Goal: Complete application form: Complete application form

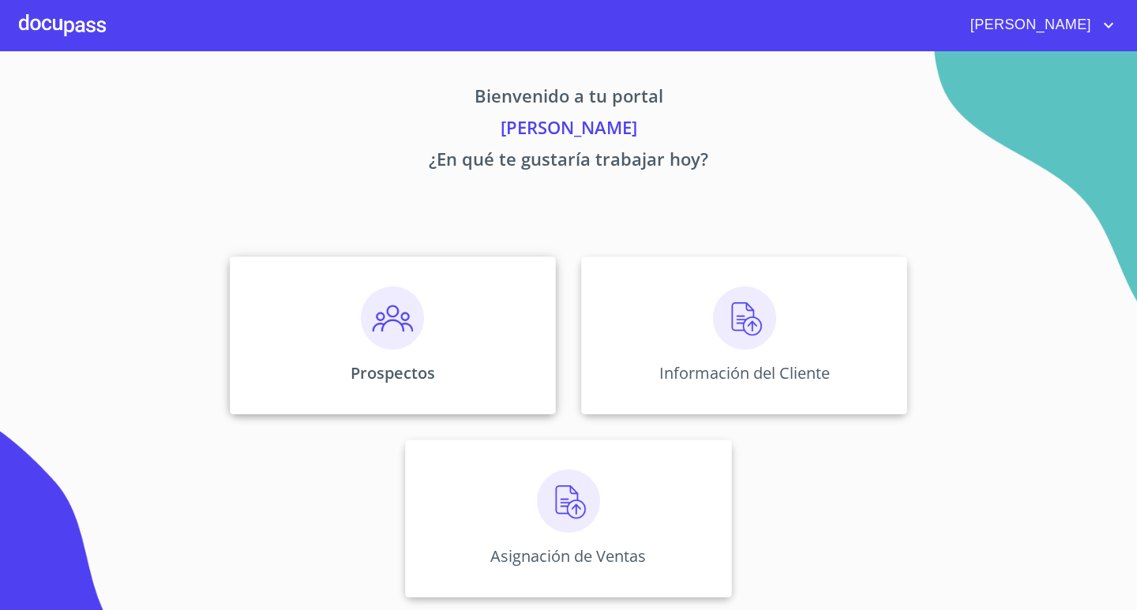
click at [448, 327] on div "Prospectos" at bounding box center [393, 336] width 326 height 158
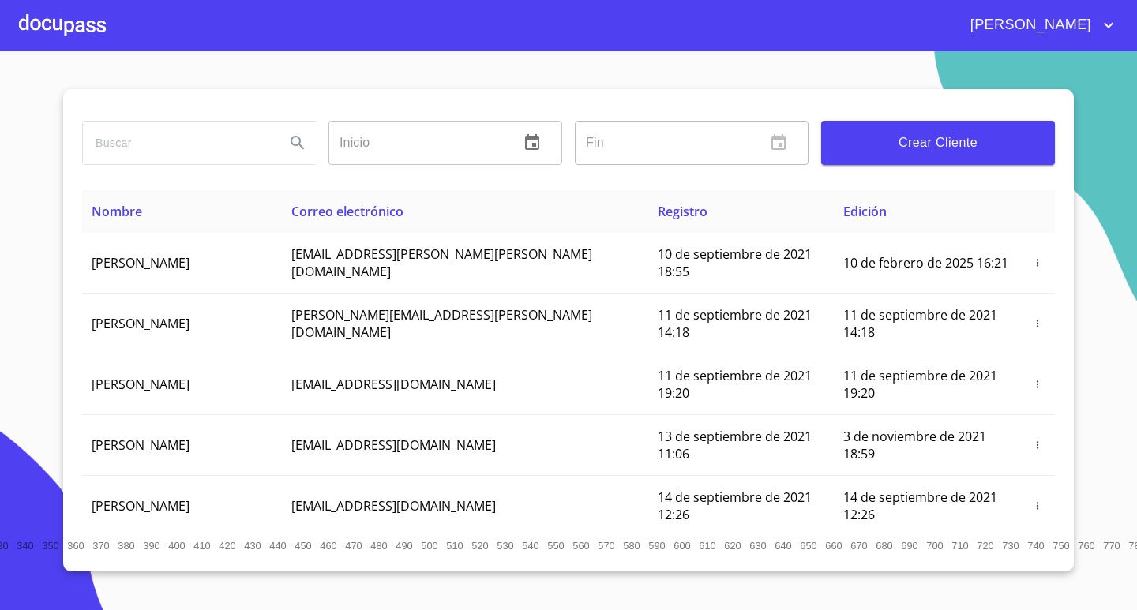
click at [968, 133] on span "Crear Cliente" at bounding box center [938, 143] width 208 height 22
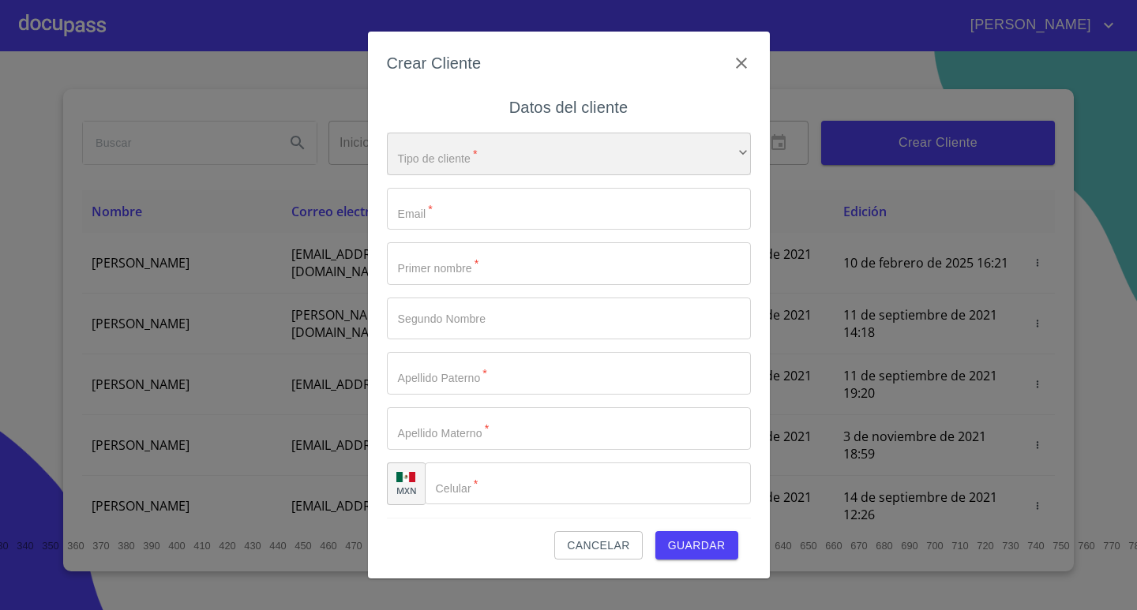
click at [448, 166] on div "​" at bounding box center [569, 154] width 364 height 43
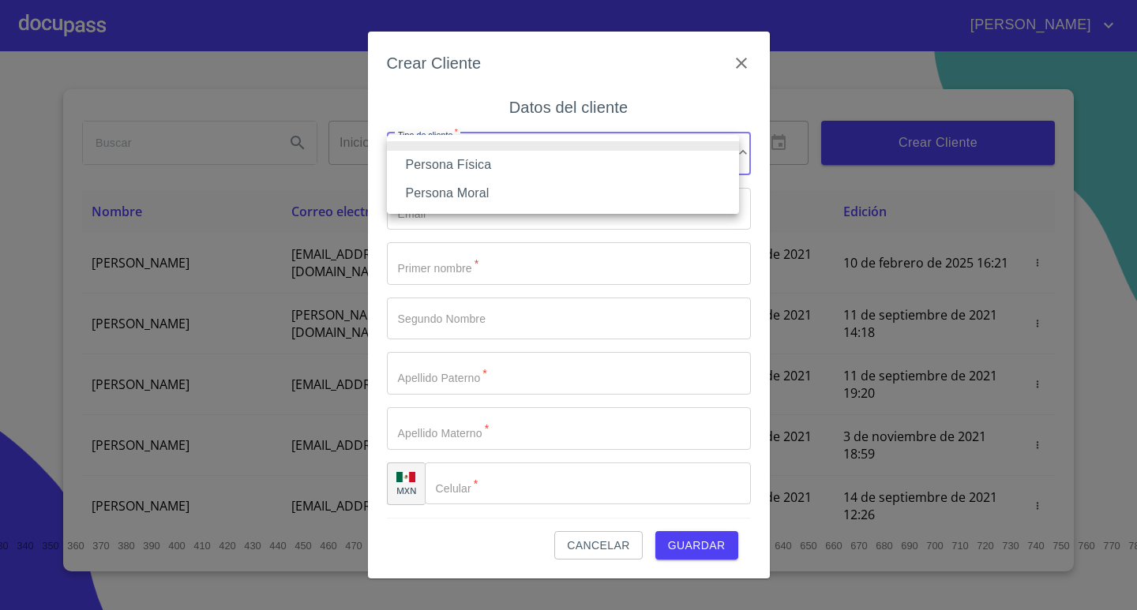
click at [472, 163] on li "Persona Física" at bounding box center [563, 165] width 352 height 28
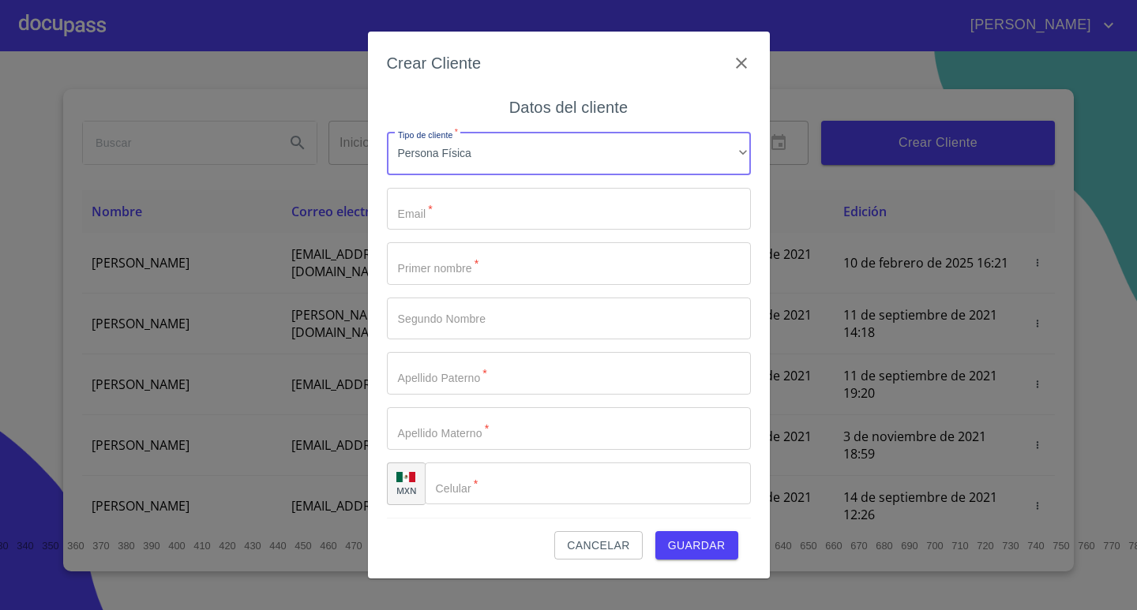
click at [461, 197] on input "Tipo de cliente   *" at bounding box center [569, 209] width 364 height 43
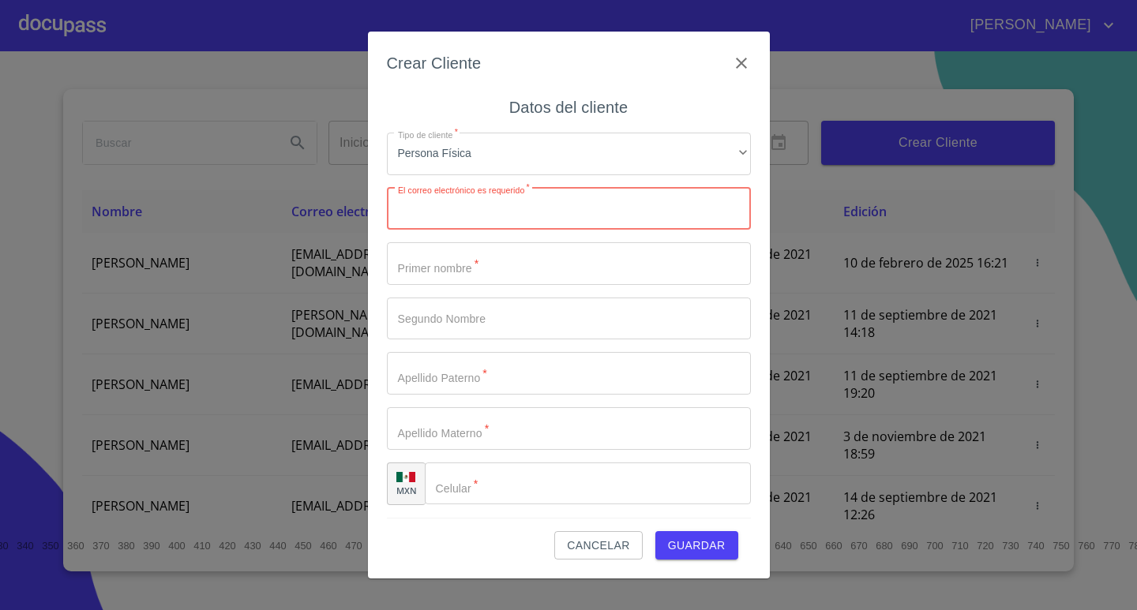
click at [441, 213] on input "Tipo de cliente   *" at bounding box center [569, 209] width 364 height 43
type input "[PERSON_NAME][EMAIL_ADDRESS][DOMAIN_NAME]"
click at [512, 262] on input "Tipo de cliente   *" at bounding box center [569, 263] width 364 height 43
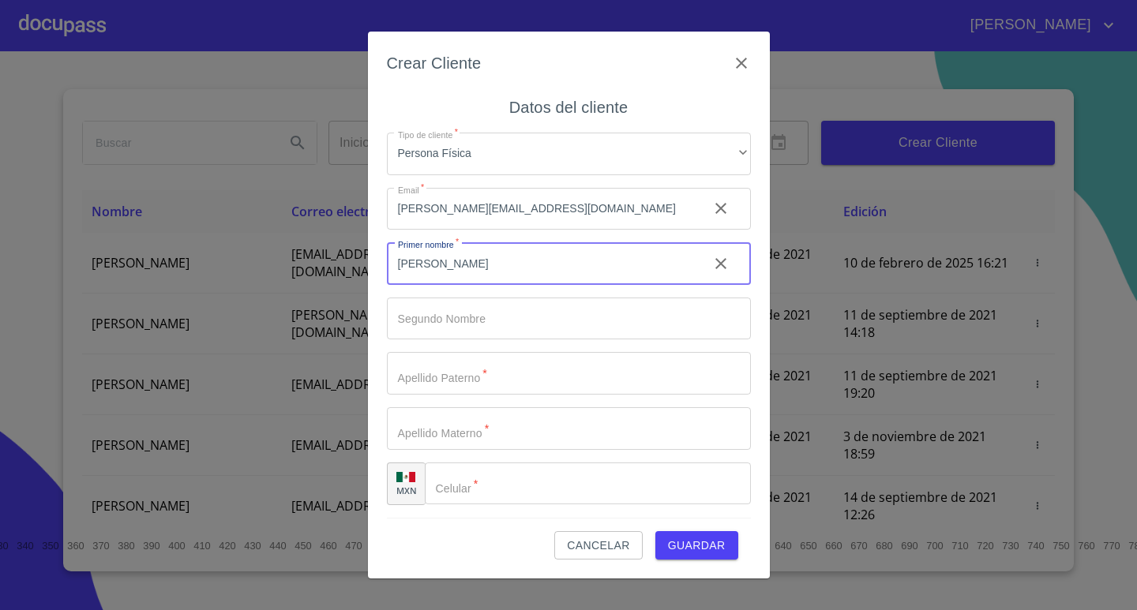
type input "[PERSON_NAME]"
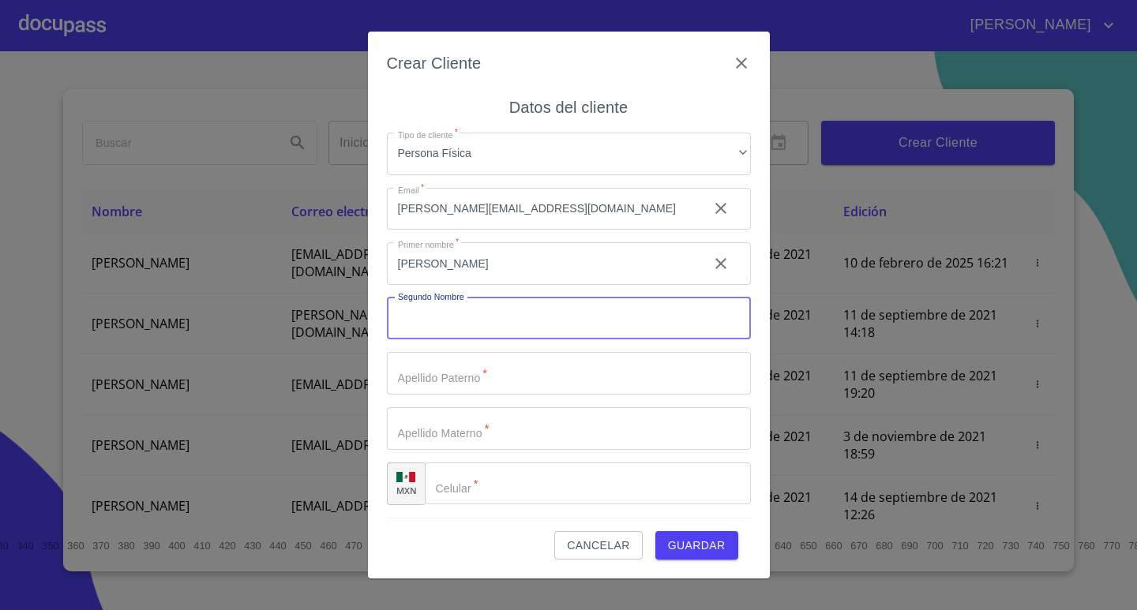
click at [500, 338] on input "Tipo de cliente   *" at bounding box center [569, 319] width 364 height 43
drag, startPoint x: 465, startPoint y: 325, endPoint x: 356, endPoint y: 332, distance: 109.1
click at [356, 332] on div "Crear Cliente Datos del cliente Tipo de cliente   * Persona Física ​ Email   * …" at bounding box center [568, 305] width 1137 height 610
type input "DE [DEMOGRAPHIC_DATA]"
click at [459, 265] on input "[PERSON_NAME]" at bounding box center [541, 263] width 309 height 43
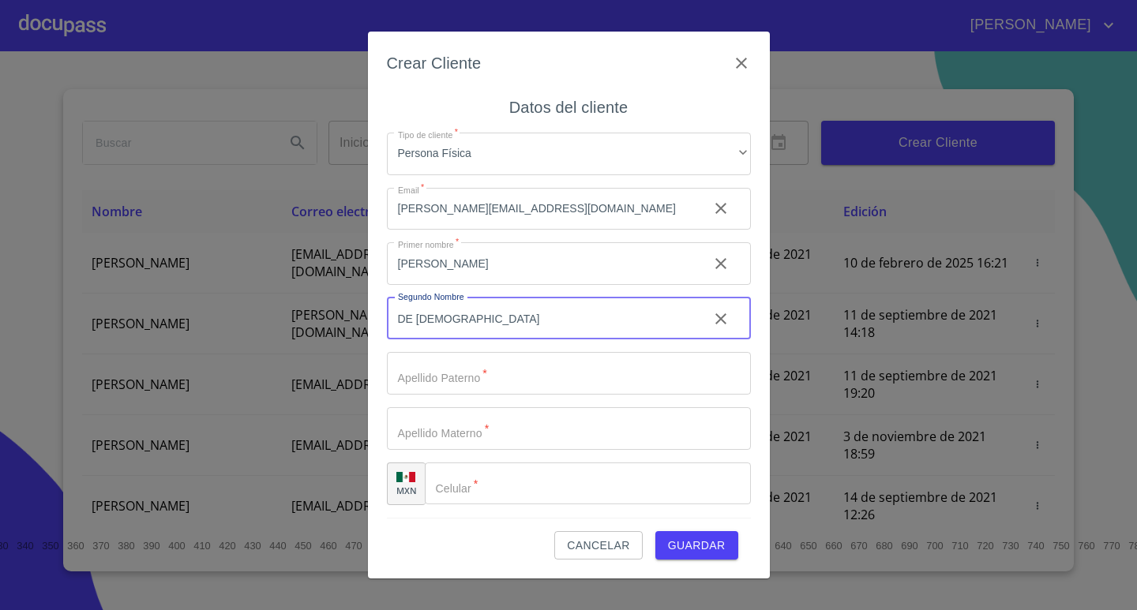
drag, startPoint x: 477, startPoint y: 324, endPoint x: 369, endPoint y: 334, distance: 108.6
click at [369, 334] on div "Crear Cliente Datos del cliente Tipo de cliente   * Persona Física ​ Email   * …" at bounding box center [569, 305] width 402 height 547
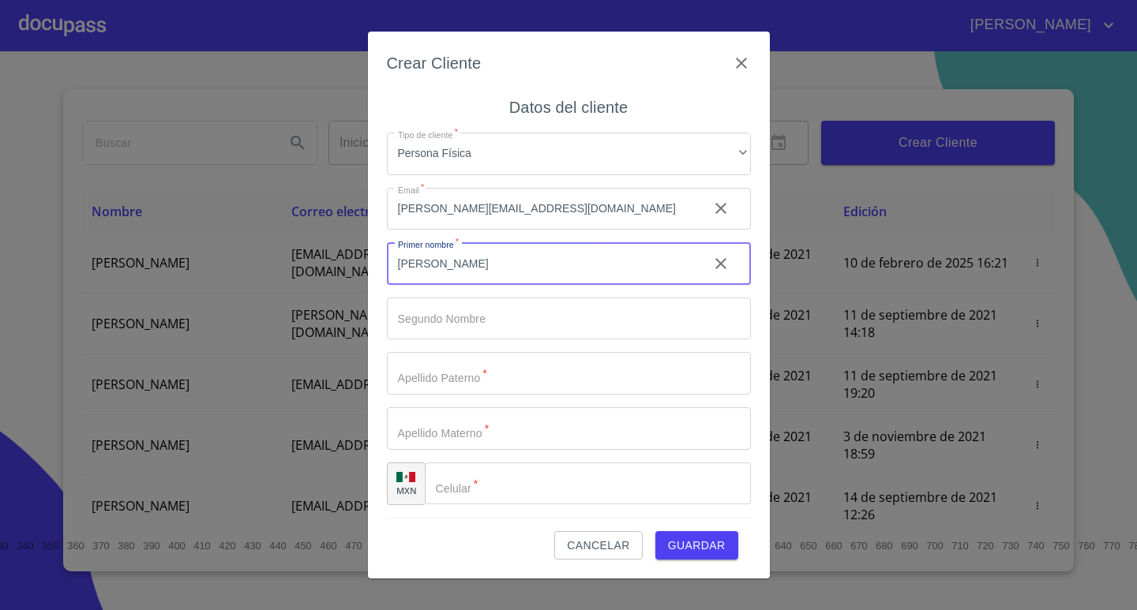
click at [504, 272] on input "[PERSON_NAME]" at bounding box center [541, 263] width 309 height 43
type input "[PERSON_NAME]"
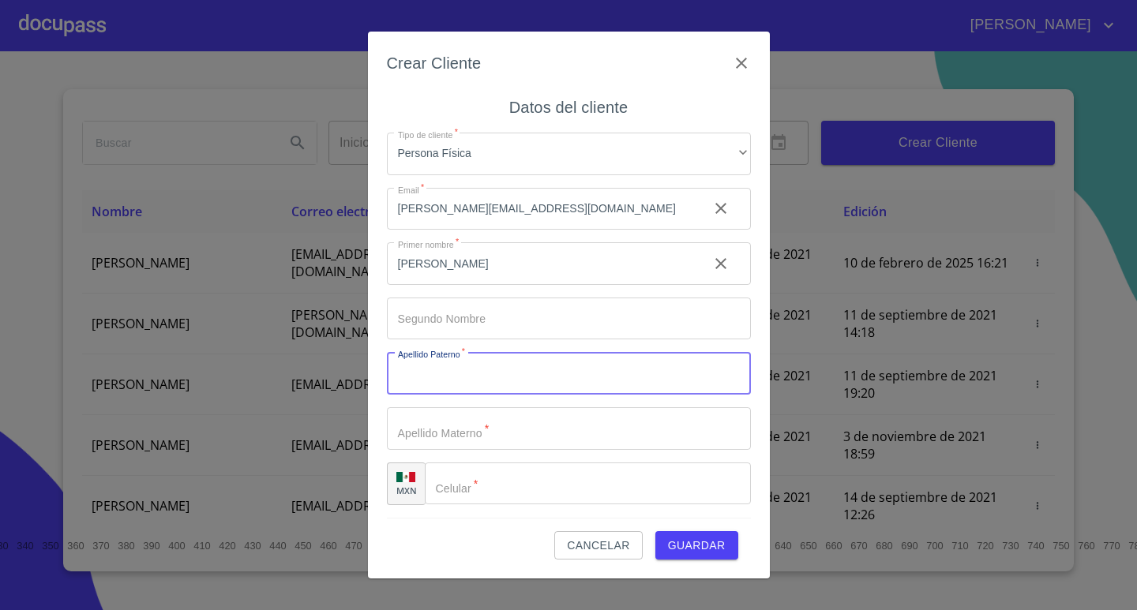
click at [473, 373] on input "Tipo de cliente   *" at bounding box center [569, 373] width 364 height 43
type input "[PERSON_NAME]"
click at [512, 285] on input "Tipo de cliente   *" at bounding box center [541, 263] width 309 height 43
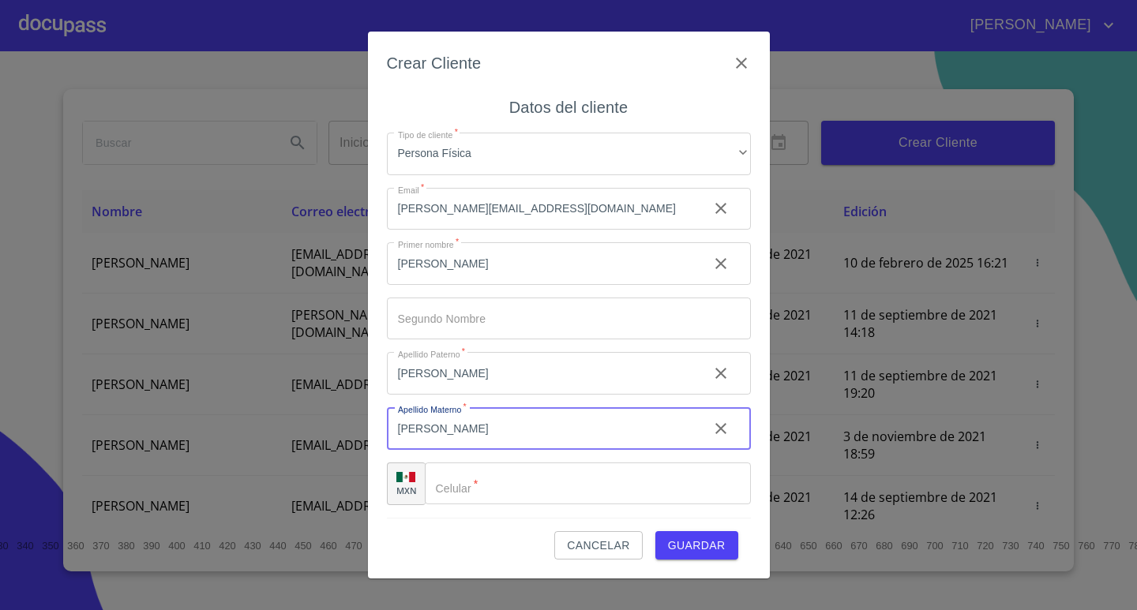
type input "[PERSON_NAME]"
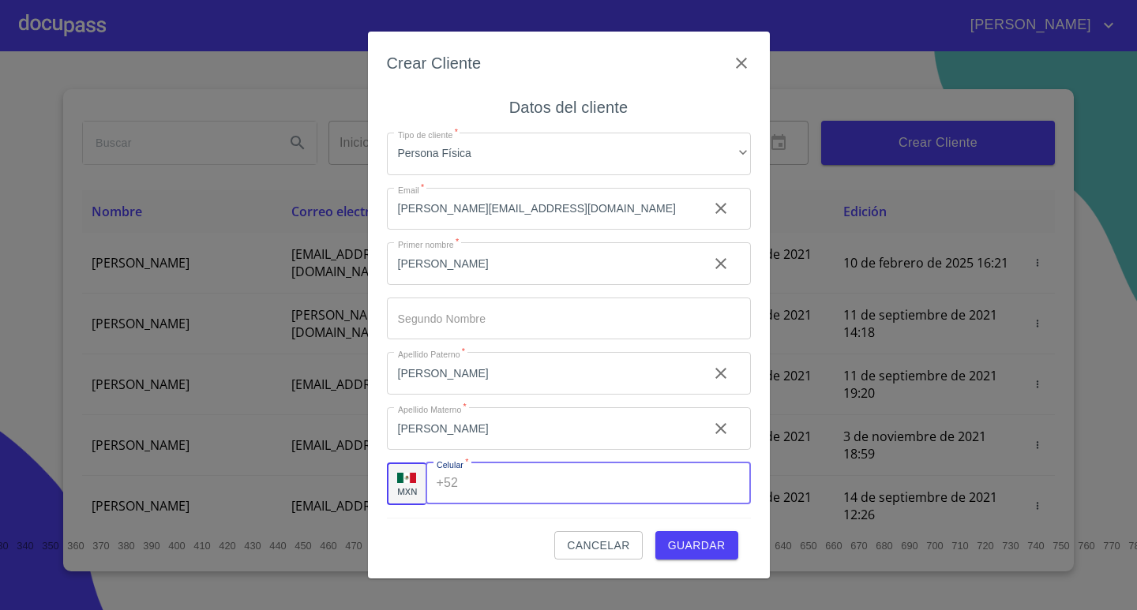
click at [514, 483] on input "Tipo de cliente   *" at bounding box center [607, 484] width 286 height 43
type input "[PHONE_NUMBER]"
click at [721, 546] on span "Guardar" at bounding box center [697, 546] width 58 height 20
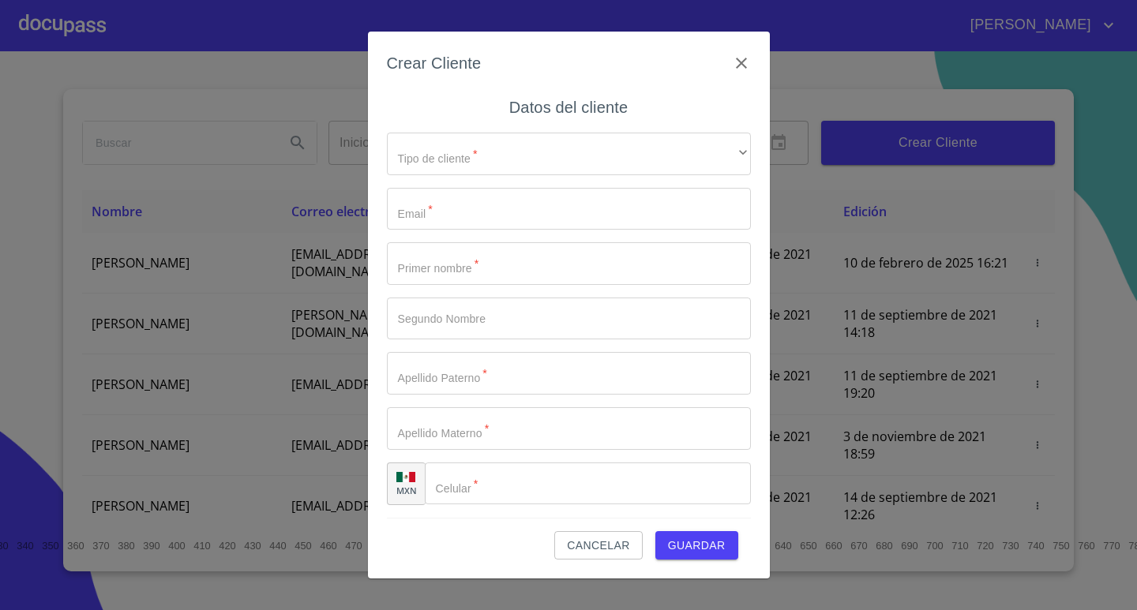
click at [594, 542] on span "Cancelar" at bounding box center [598, 546] width 62 height 20
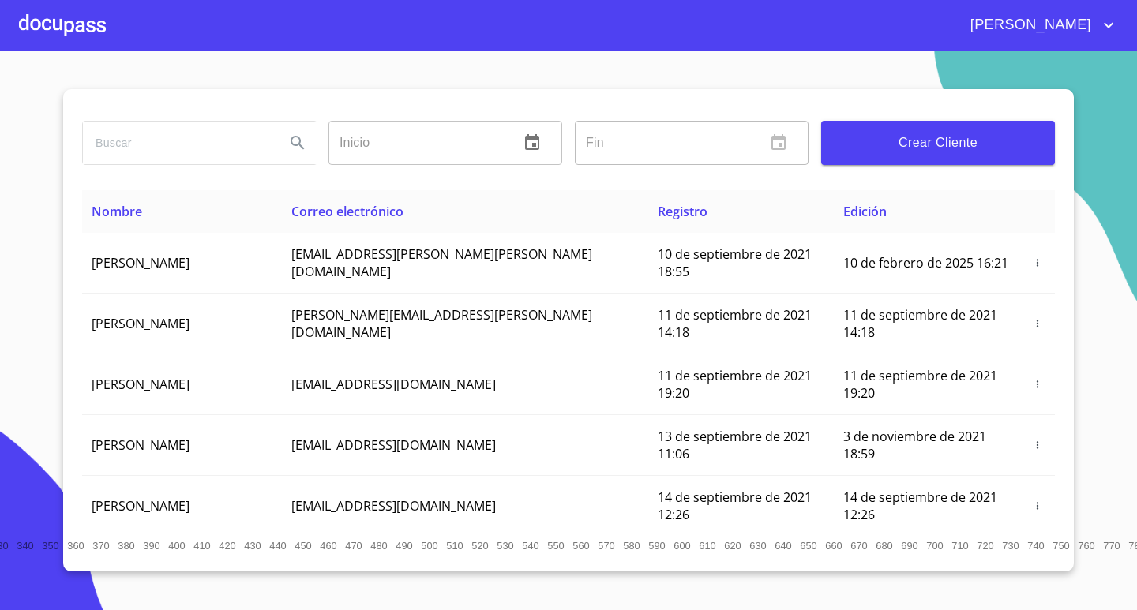
click at [185, 116] on div at bounding box center [199, 142] width 246 height 57
click at [191, 130] on input "search" at bounding box center [177, 143] width 189 height 43
type input "[PERSON_NAME]"
click at [293, 145] on icon "Search" at bounding box center [297, 142] width 19 height 19
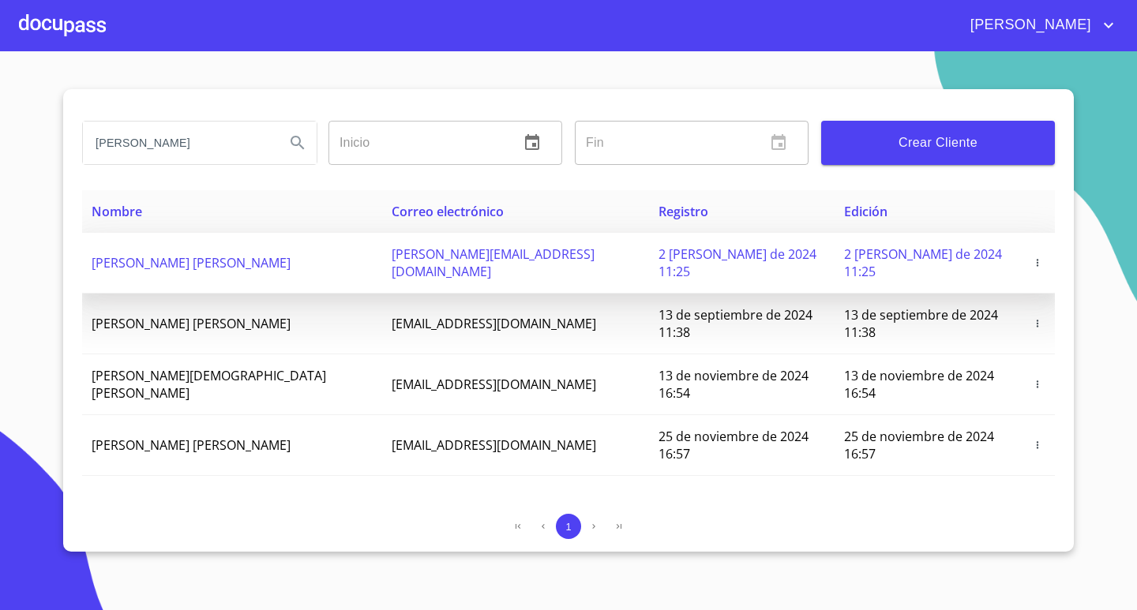
click at [247, 254] on span "[PERSON_NAME] [PERSON_NAME]" at bounding box center [191, 262] width 199 height 17
click at [477, 258] on span "[PERSON_NAME][EMAIL_ADDRESS][DOMAIN_NAME]" at bounding box center [493, 263] width 203 height 35
click at [217, 254] on span "[PERSON_NAME] [PERSON_NAME]" at bounding box center [191, 262] width 199 height 17
click at [400, 257] on span "[PERSON_NAME][EMAIL_ADDRESS][DOMAIN_NAME]" at bounding box center [493, 263] width 203 height 35
click at [1039, 257] on icon "button" at bounding box center [1037, 262] width 11 height 11
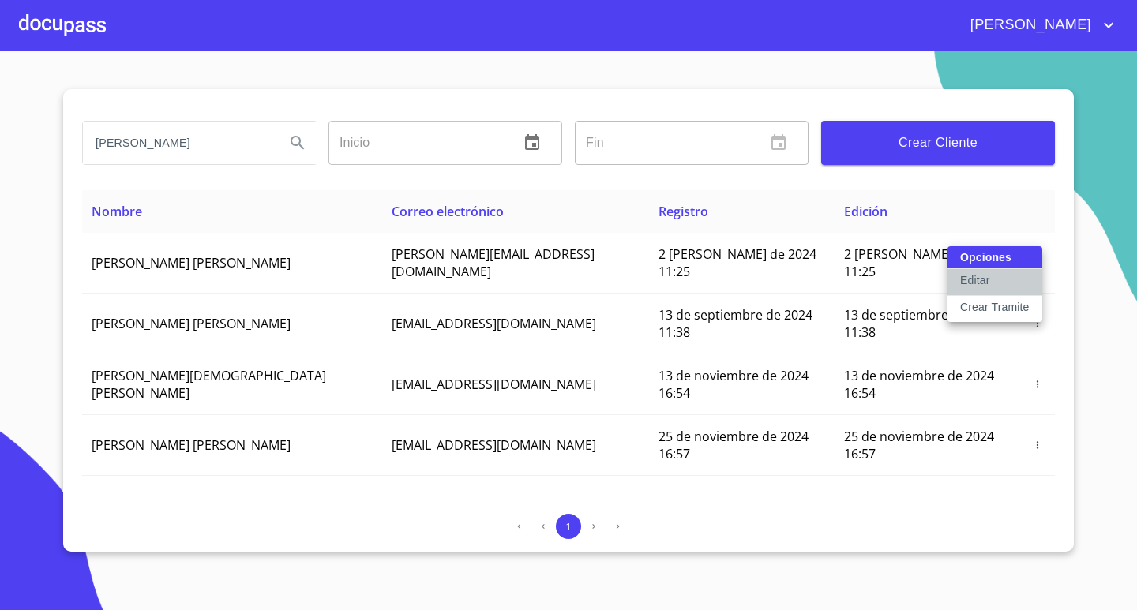
click at [976, 281] on p "Editar" at bounding box center [974, 280] width 29 height 16
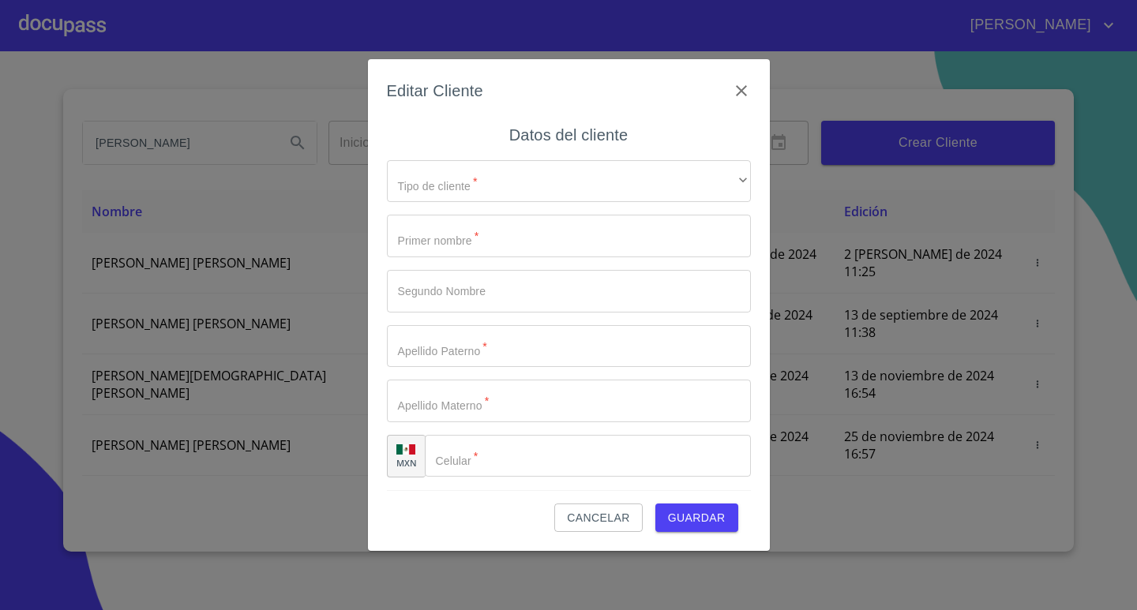
type input "[PERSON_NAME]"
type input "[PHONE_NUMBER]"
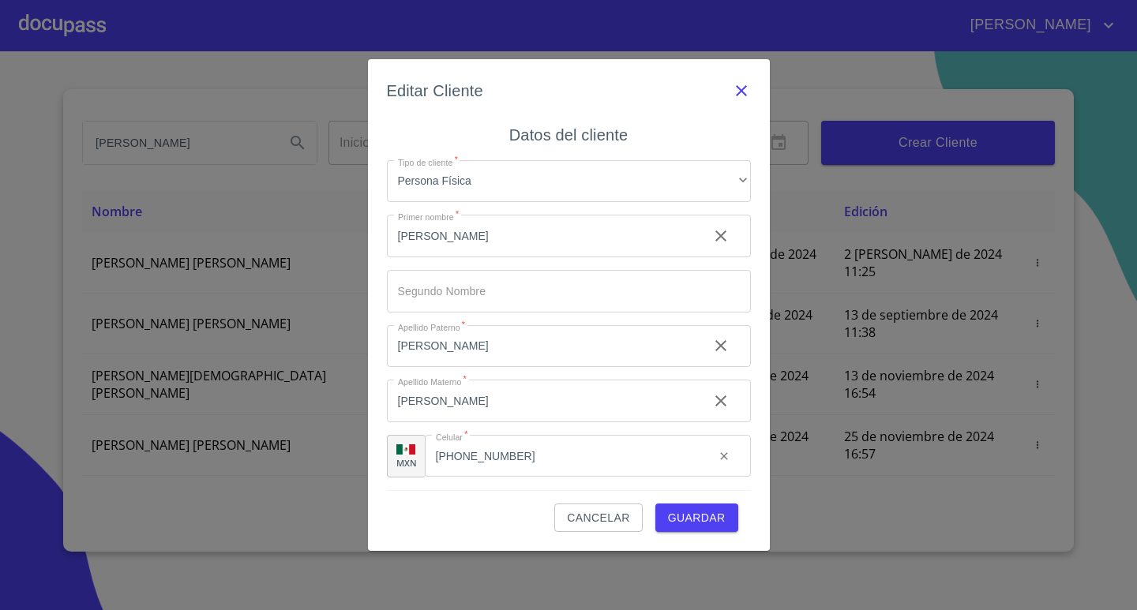
click at [737, 92] on icon "button" at bounding box center [741, 90] width 19 height 19
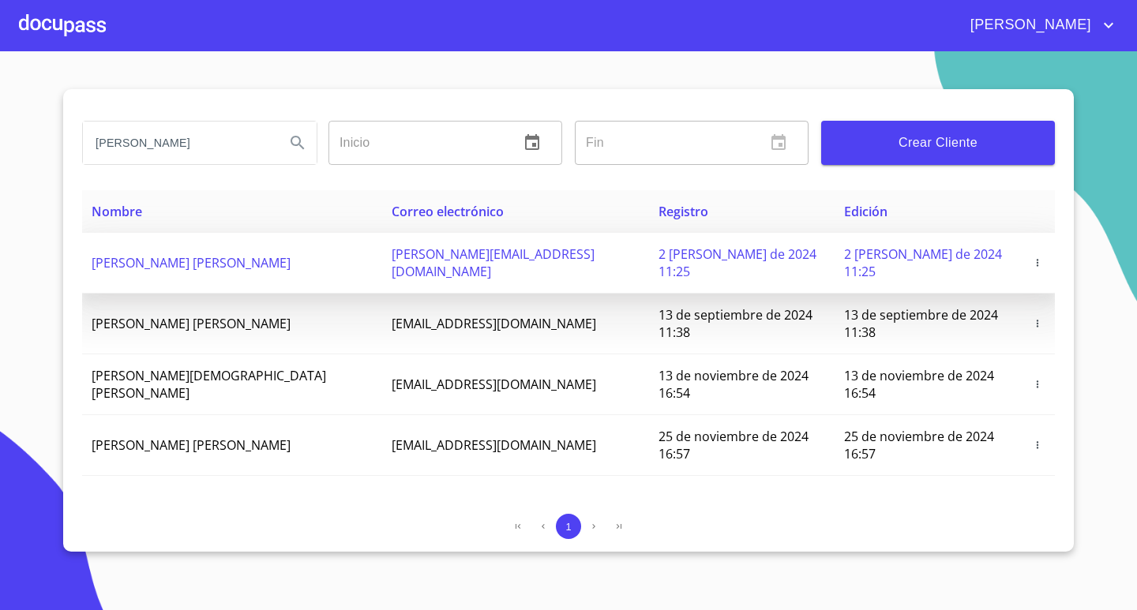
click at [324, 263] on td "[PERSON_NAME] [PERSON_NAME]" at bounding box center [232, 263] width 300 height 61
click at [1037, 257] on icon "button" at bounding box center [1037, 262] width 11 height 11
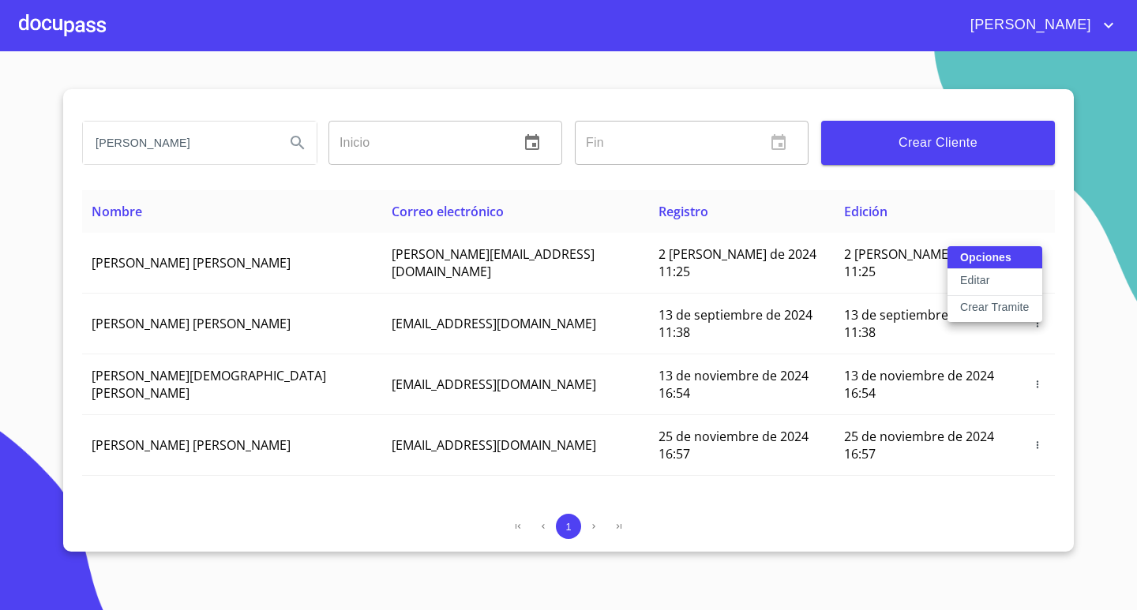
click at [966, 284] on p "Editar" at bounding box center [974, 280] width 29 height 16
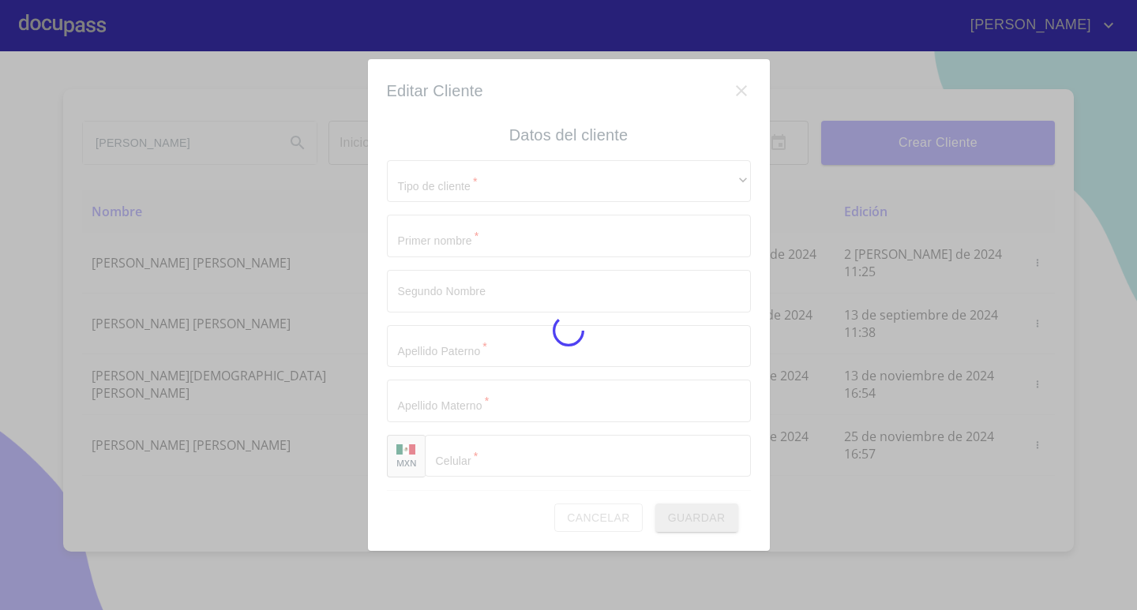
type input "[PERSON_NAME]"
type input "[PHONE_NUMBER]"
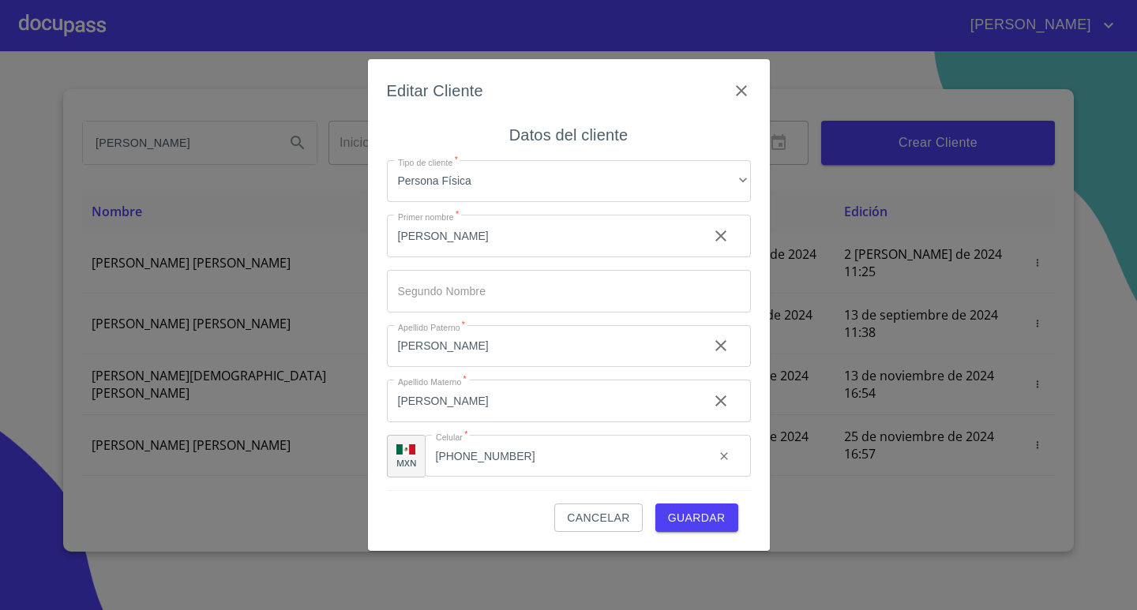
click at [695, 514] on span "Guardar" at bounding box center [697, 518] width 58 height 20
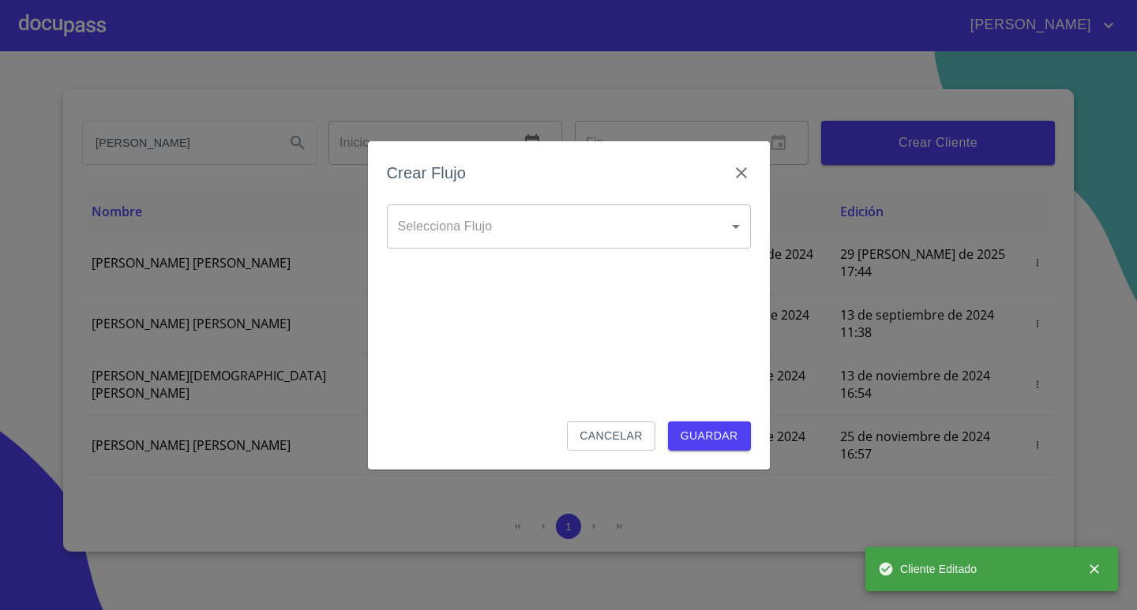
click at [575, 226] on body "[PERSON_NAME] Inicio ​ Fin ​ Crear Cliente Nombre Correo electrónico Registro E…" at bounding box center [568, 305] width 1137 height 610
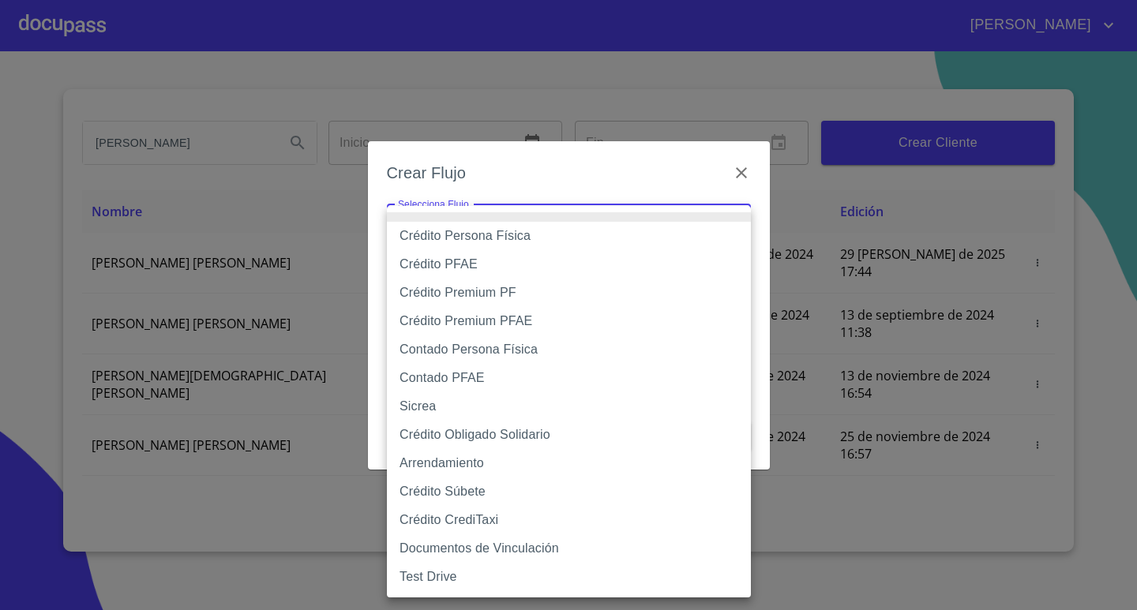
click at [743, 174] on div at bounding box center [568, 305] width 1137 height 610
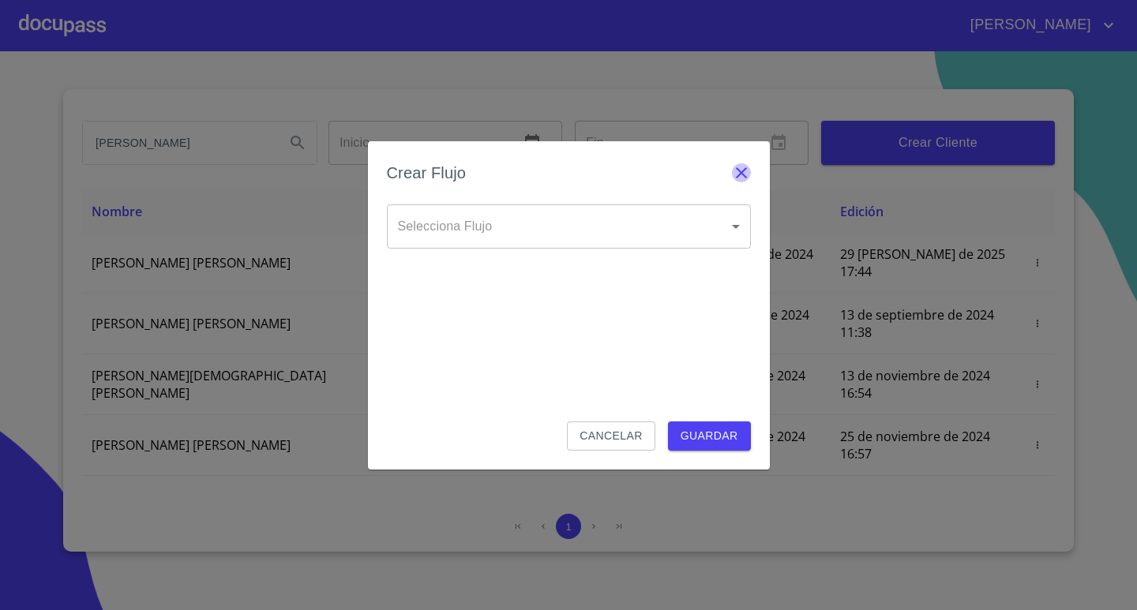
click at [741, 173] on icon "button" at bounding box center [741, 172] width 11 height 11
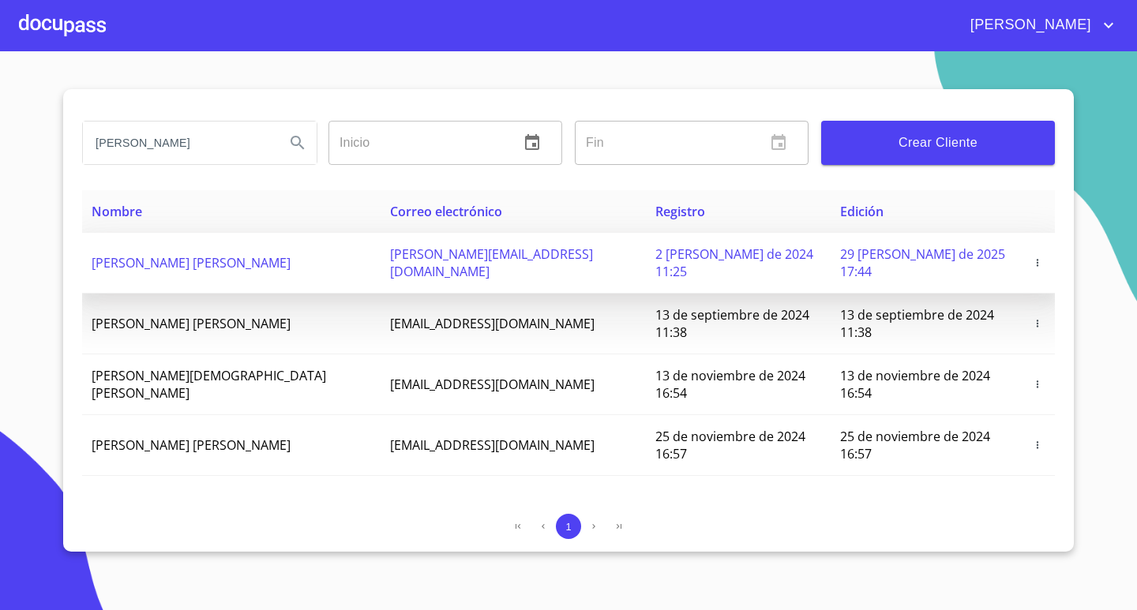
click at [390, 257] on span "[PERSON_NAME][EMAIL_ADDRESS][DOMAIN_NAME]" at bounding box center [491, 263] width 203 height 35
click at [1034, 257] on icon "button" at bounding box center [1037, 262] width 11 height 11
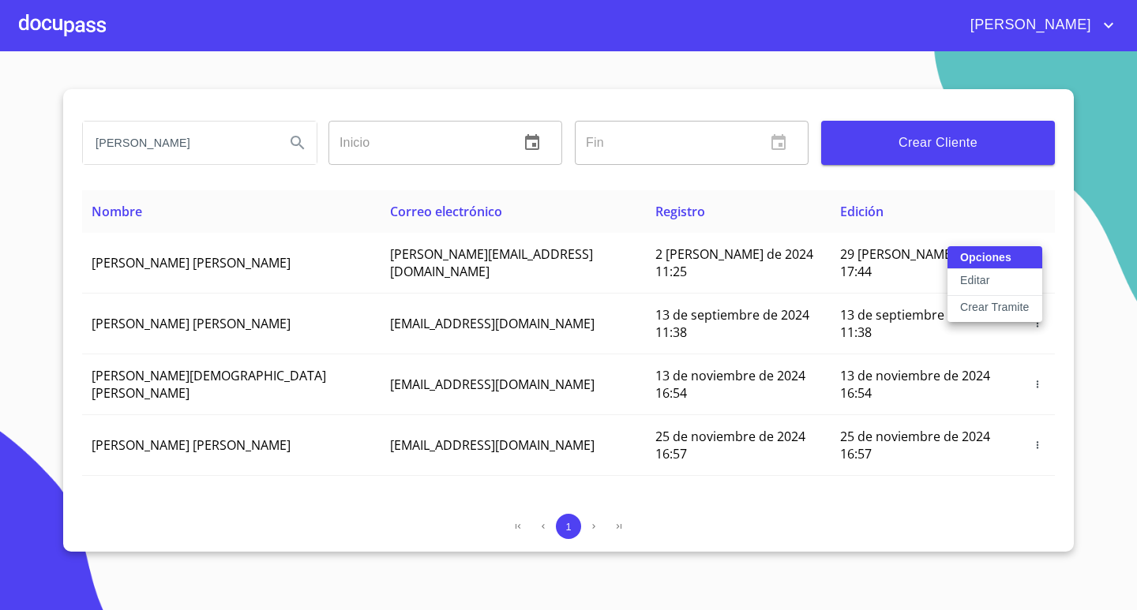
click at [973, 283] on p "Editar" at bounding box center [974, 280] width 29 height 16
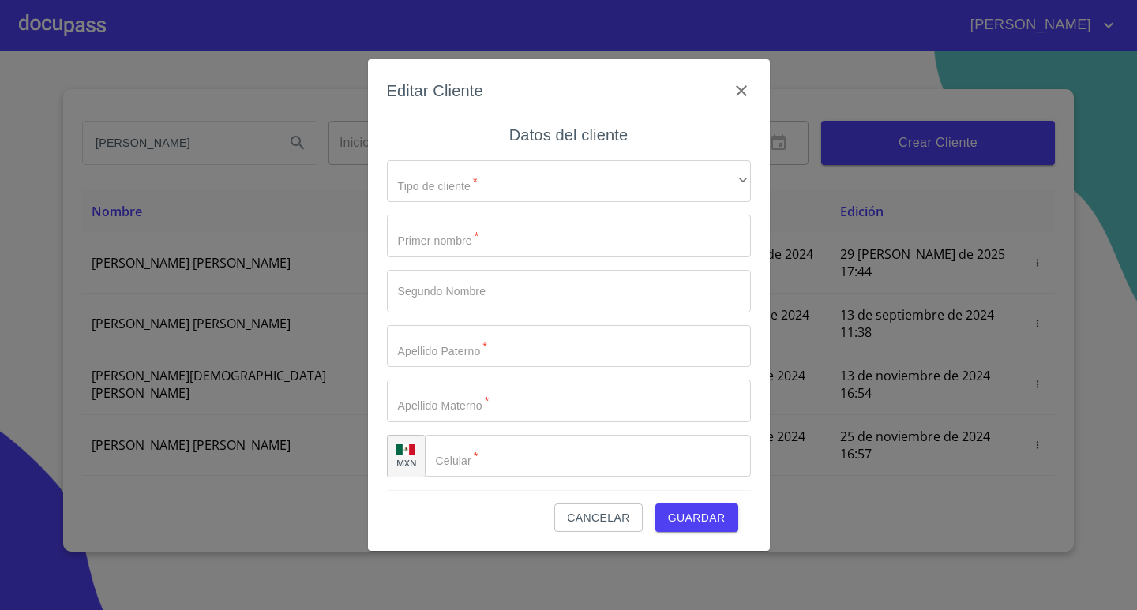
type input "[PERSON_NAME]"
type input "[PHONE_NUMBER]"
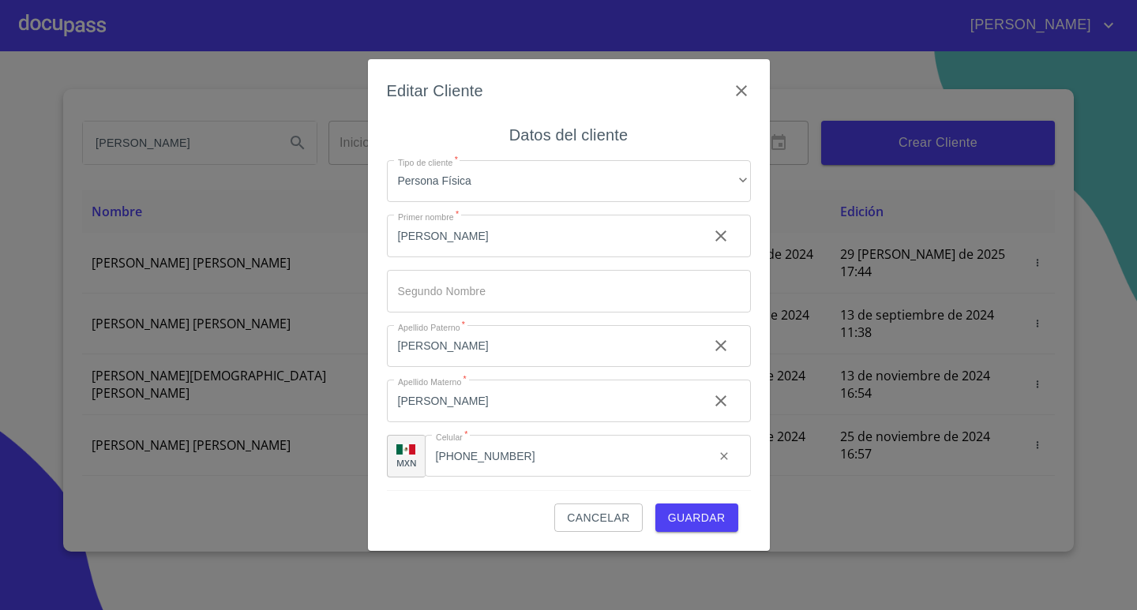
click at [695, 518] on span "Guardar" at bounding box center [697, 518] width 58 height 20
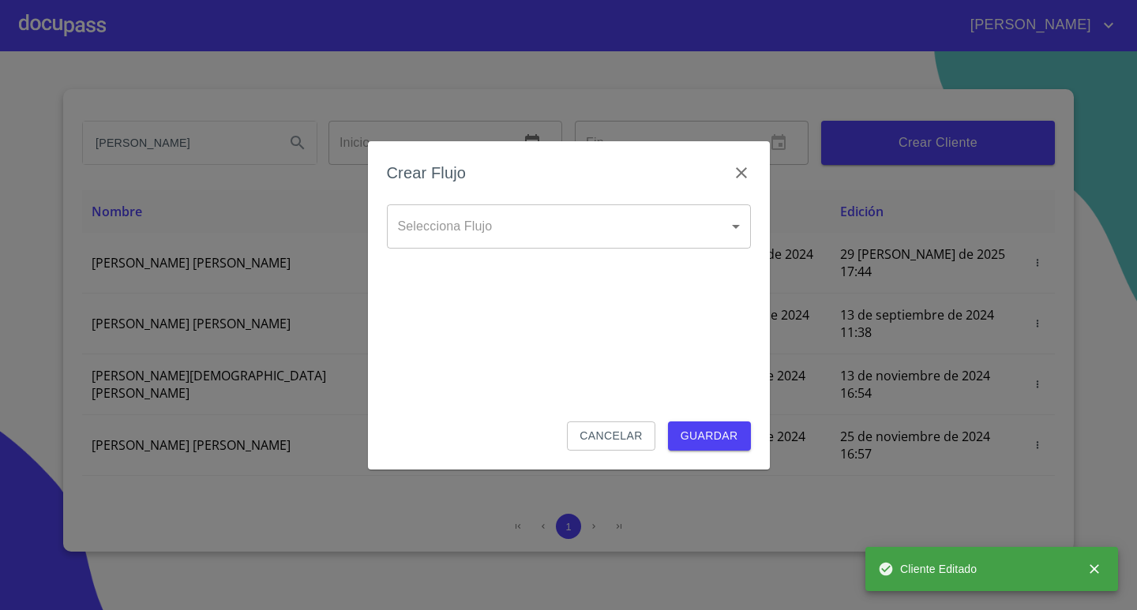
click at [574, 218] on body "[PERSON_NAME] Inicio ​ Fin ​ Crear Cliente Nombre Correo electrónico Registro E…" at bounding box center [568, 305] width 1137 height 610
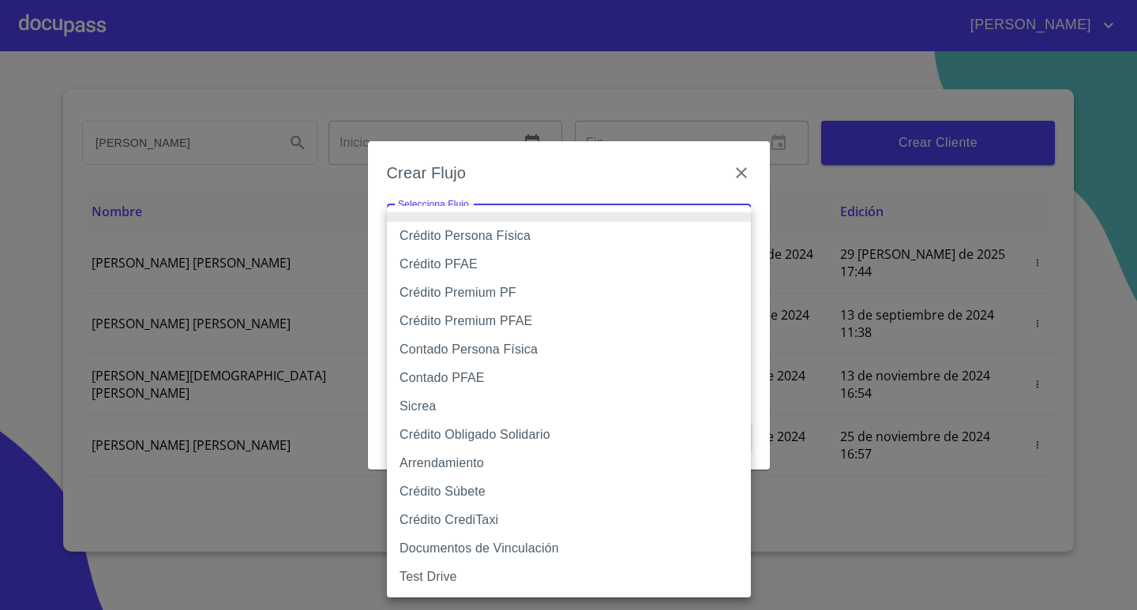
click at [463, 238] on li "Crédito Persona Física" at bounding box center [569, 236] width 364 height 28
type input "6009fb3c7d1714eb8809aa97"
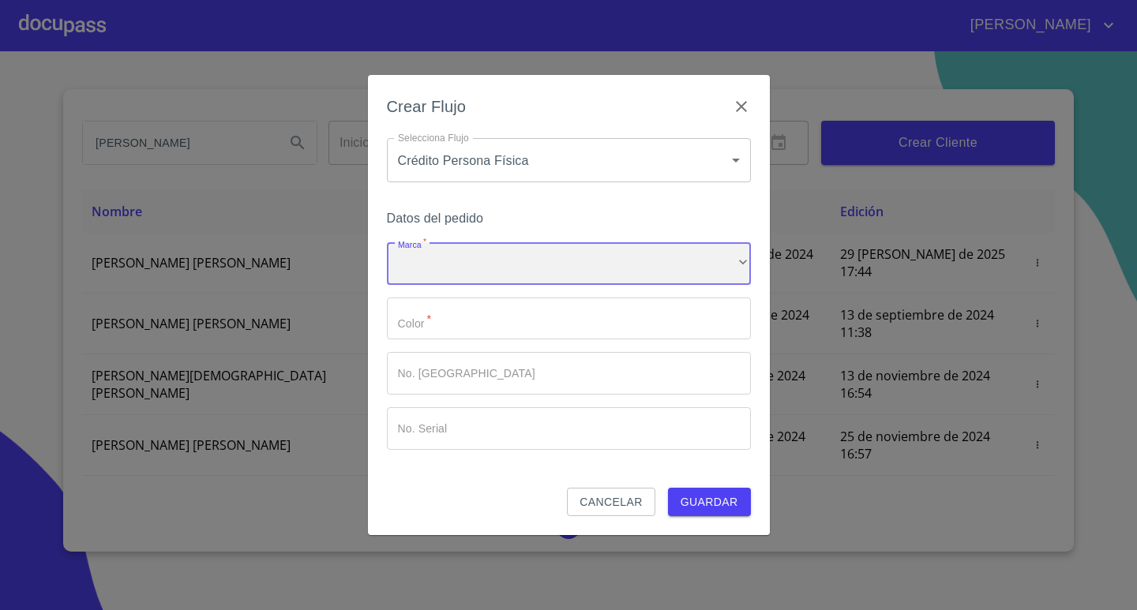
click at [496, 279] on div "​" at bounding box center [569, 263] width 364 height 43
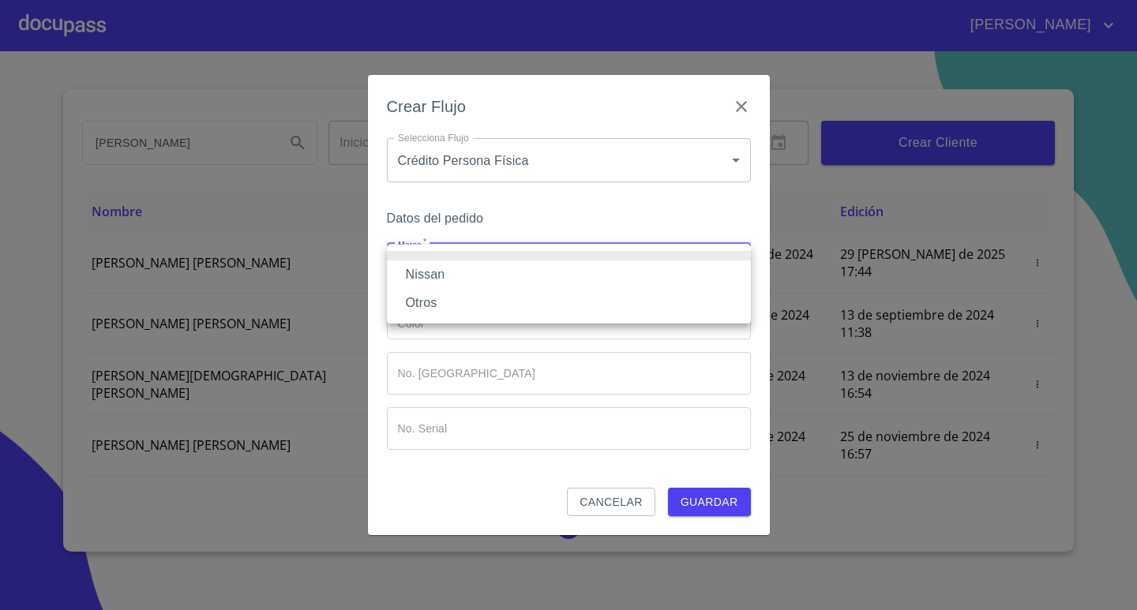
click at [467, 275] on li "Nissan" at bounding box center [569, 275] width 364 height 28
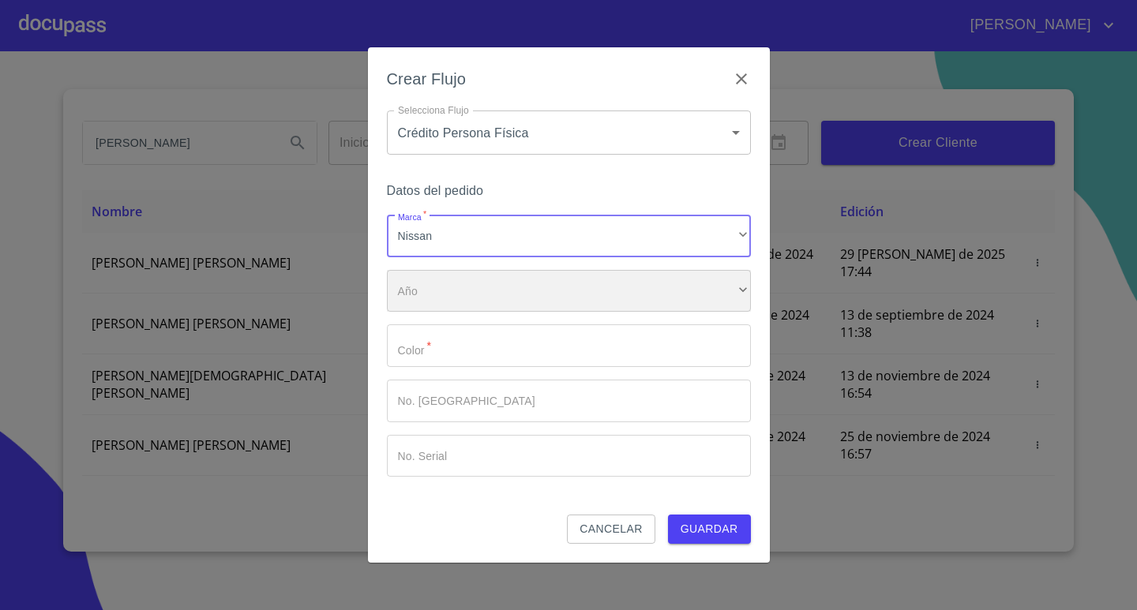
click at [444, 296] on div "​" at bounding box center [569, 291] width 364 height 43
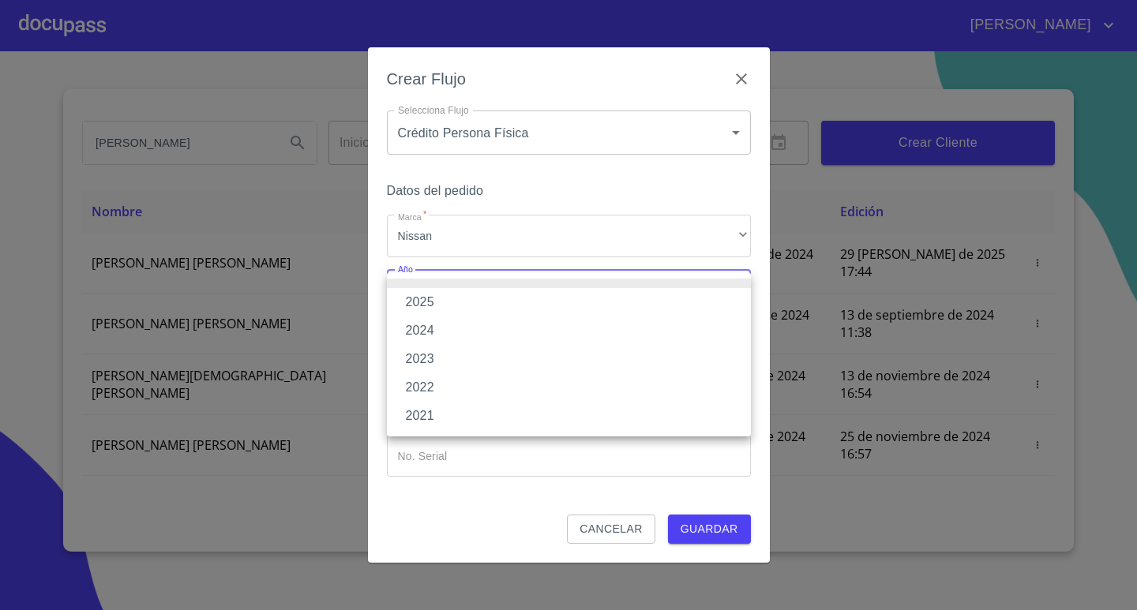
click at [418, 409] on li "2021" at bounding box center [569, 416] width 364 height 28
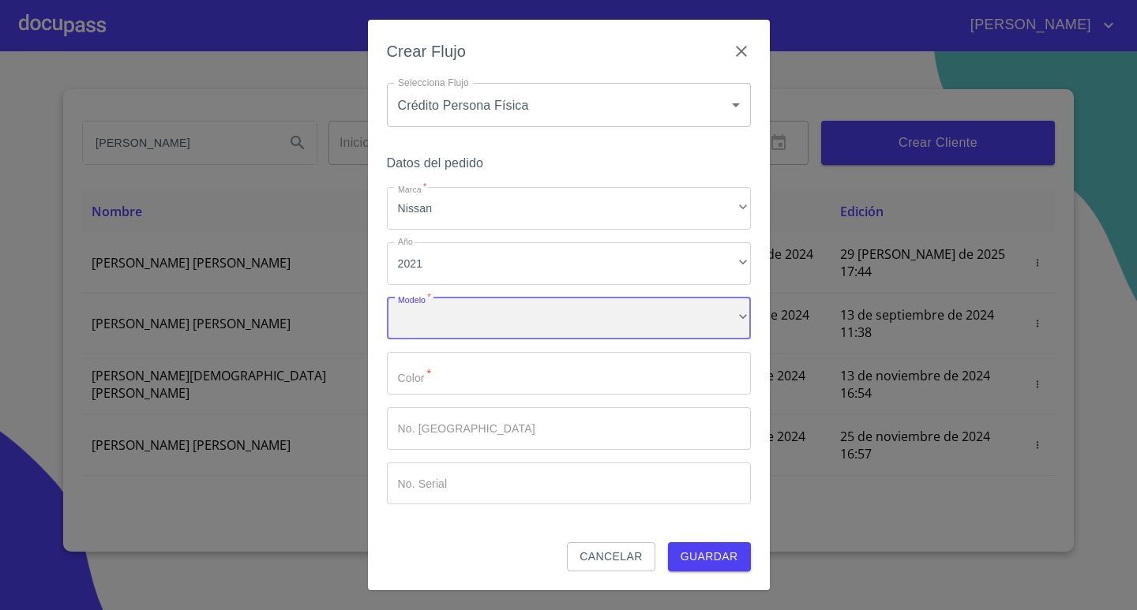
click at [444, 324] on div "​" at bounding box center [569, 319] width 364 height 43
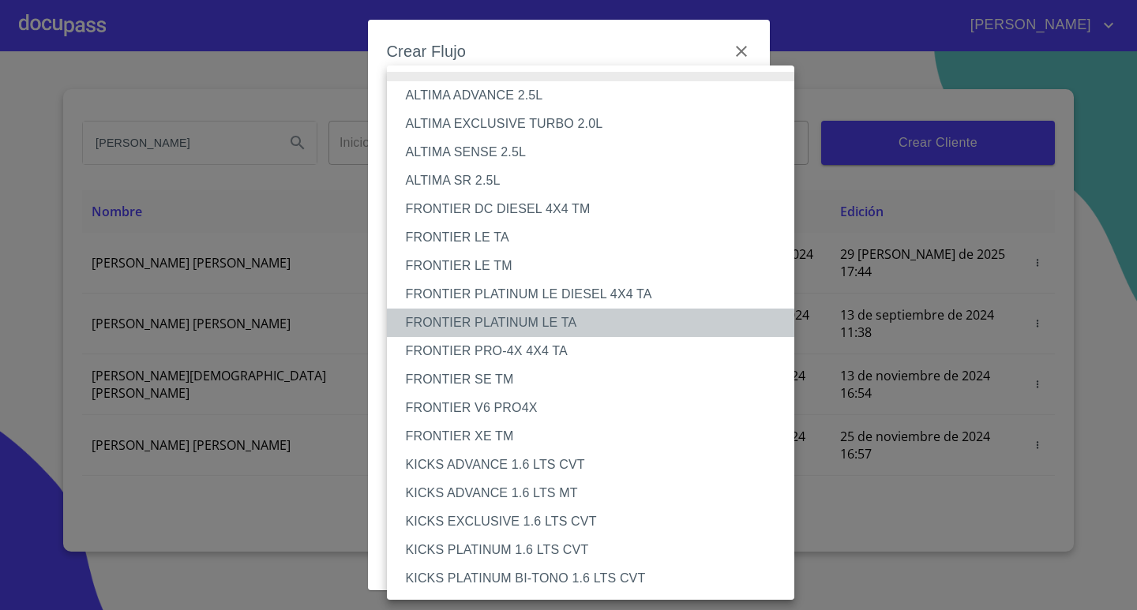
click at [519, 323] on li "FRONTIER PLATINUM LE TA" at bounding box center [597, 323] width 420 height 28
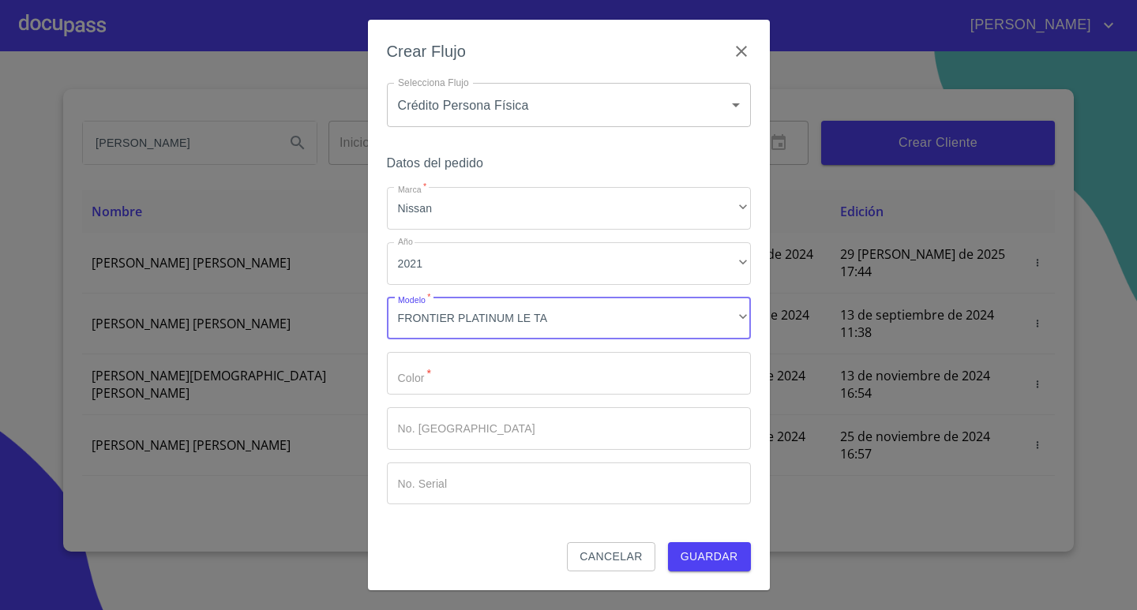
click at [475, 380] on input "Marca   *" at bounding box center [569, 373] width 364 height 43
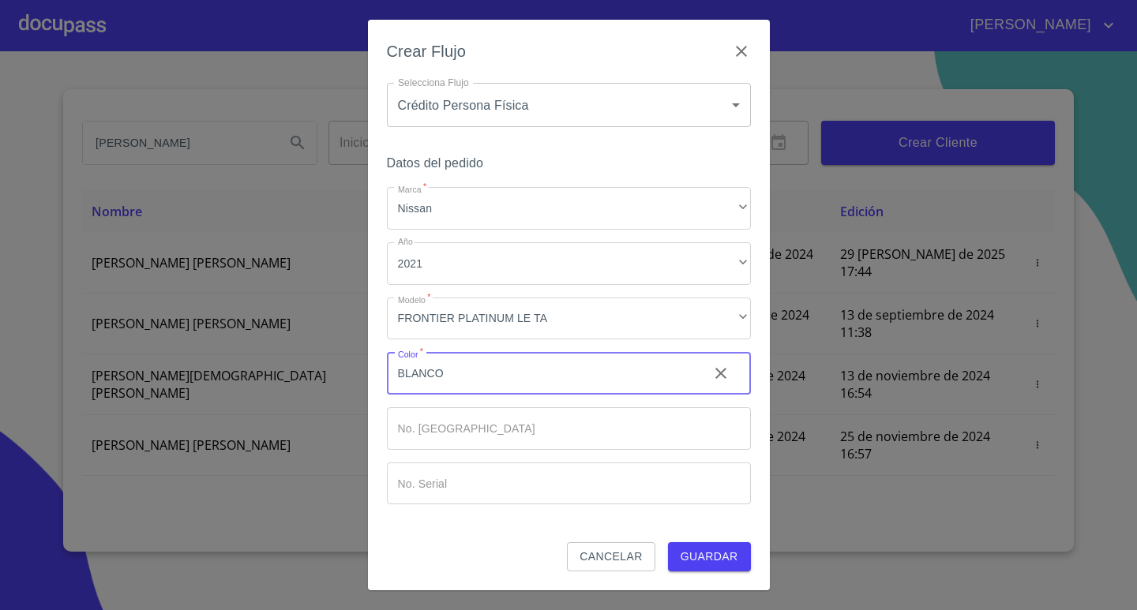
type input "BLANCO"
click at [714, 556] on span "Guardar" at bounding box center [709, 557] width 58 height 20
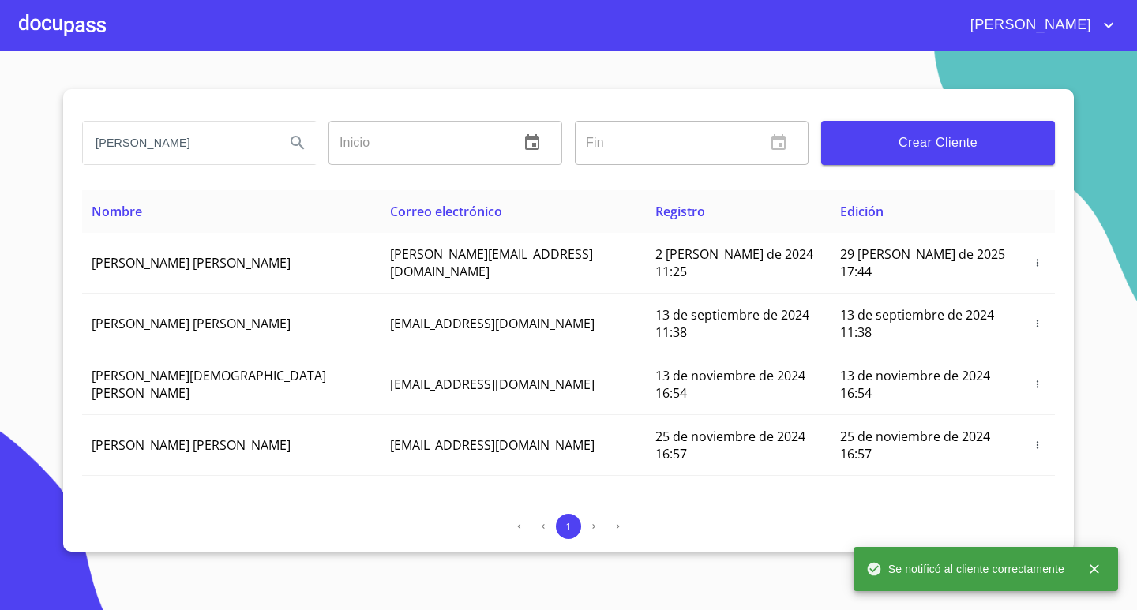
click at [77, 21] on div at bounding box center [62, 25] width 87 height 51
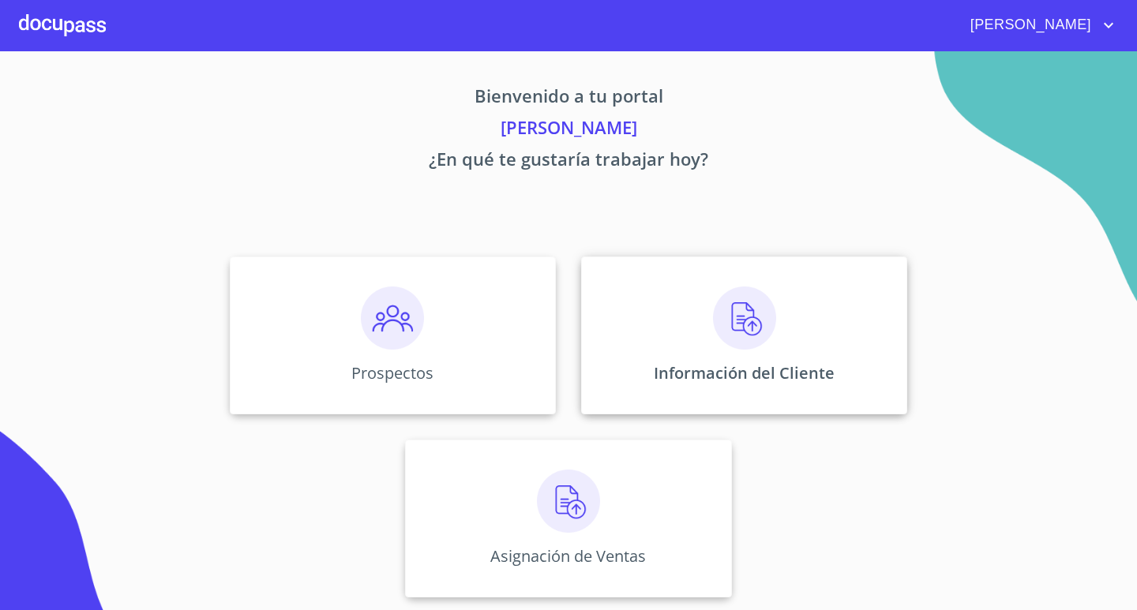
click at [793, 369] on p "Información del Cliente" at bounding box center [744, 372] width 181 height 21
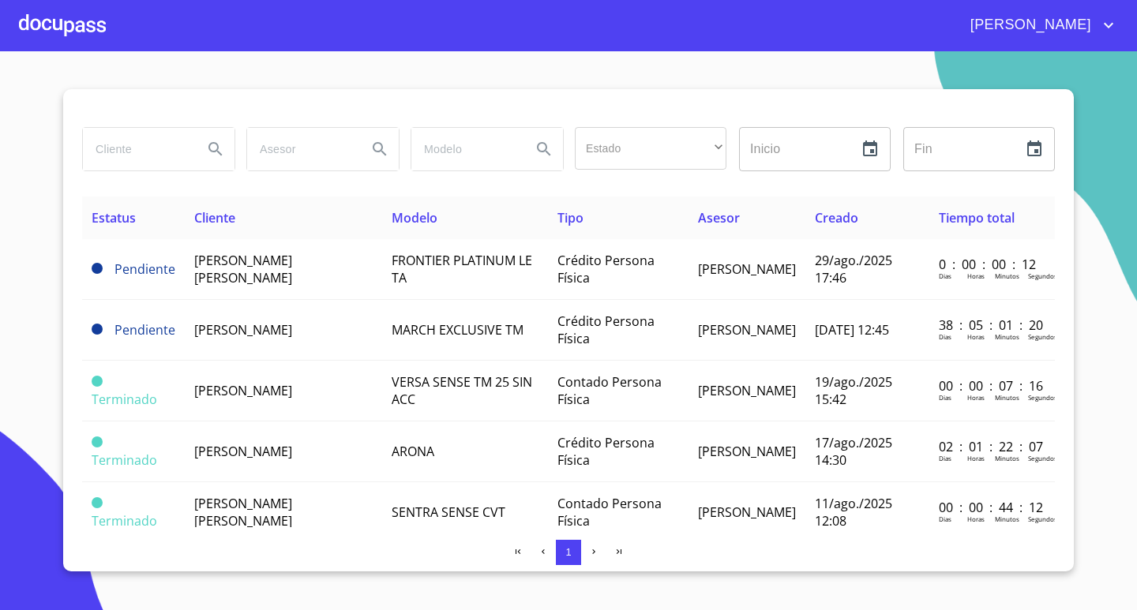
click at [167, 145] on input "search" at bounding box center [136, 149] width 107 height 43
type input "[PERSON_NAME]"
click at [215, 144] on icon "Search" at bounding box center [214, 148] width 13 height 13
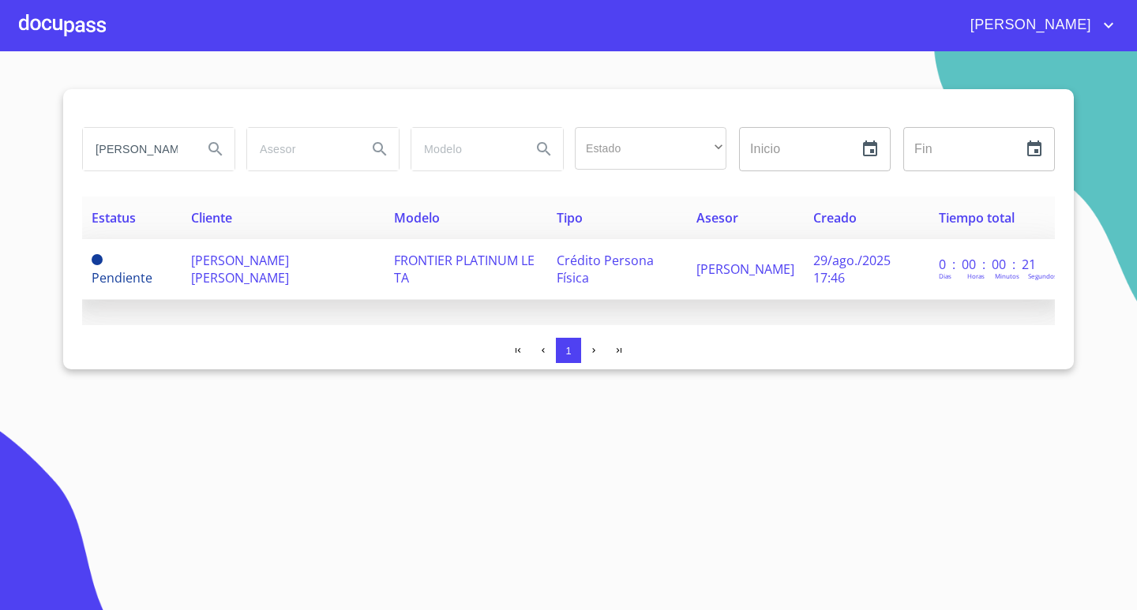
click at [258, 258] on span "[PERSON_NAME] [PERSON_NAME]" at bounding box center [240, 269] width 98 height 35
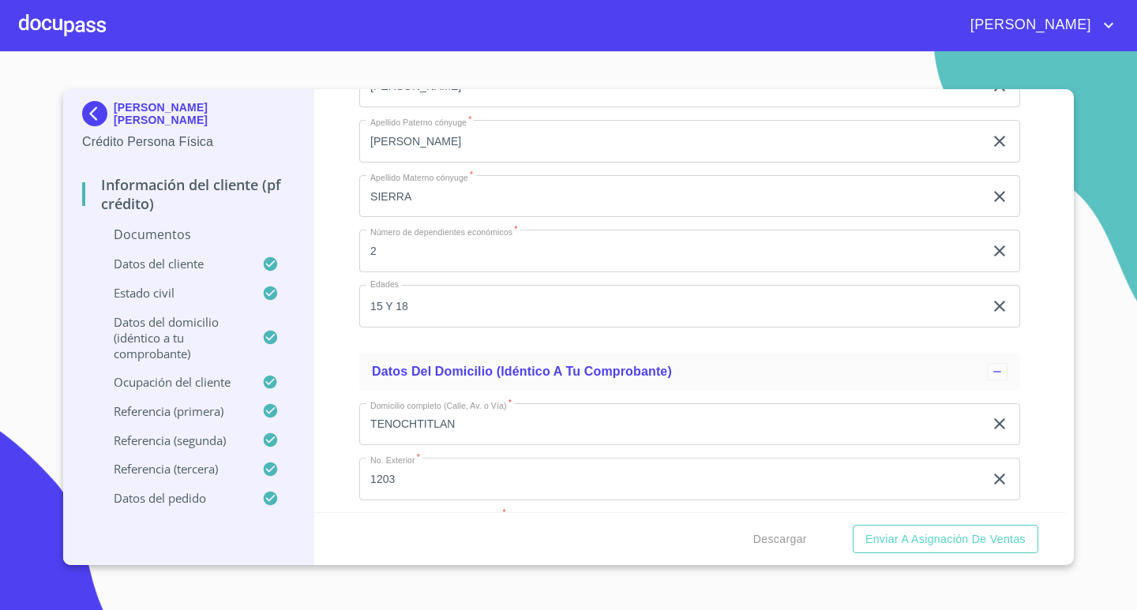
scroll to position [4342, 0]
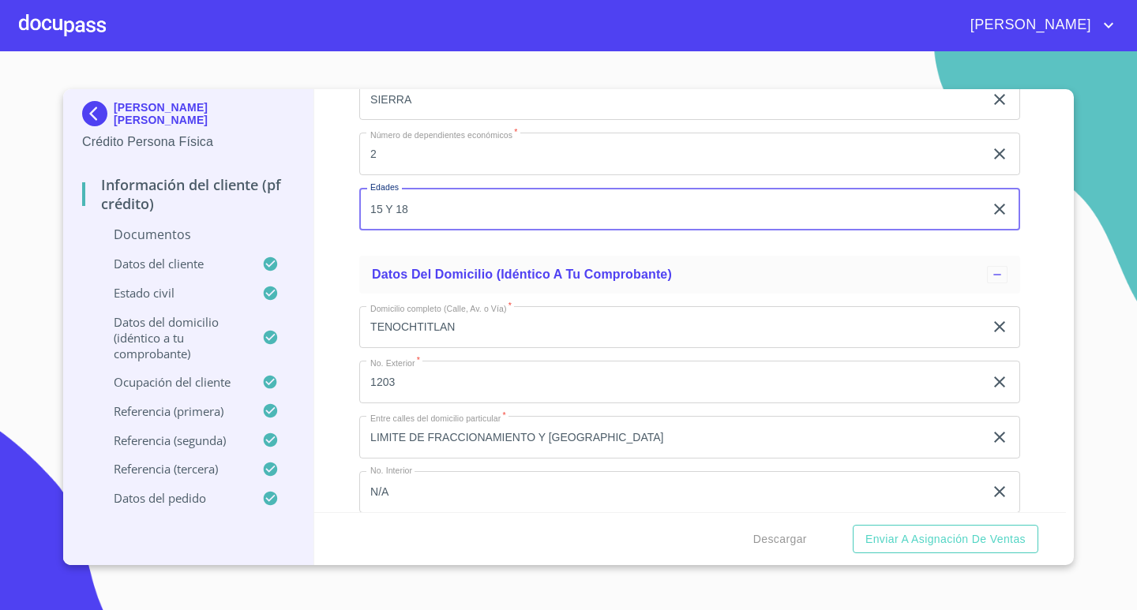
click at [418, 207] on input "15 Y 18" at bounding box center [671, 209] width 624 height 43
type input "1"
type input "16 Y 20"
click at [304, 192] on div "[PERSON_NAME] [PERSON_NAME] Crédito Persona Física Información del cliente (PF …" at bounding box center [188, 327] width 251 height 476
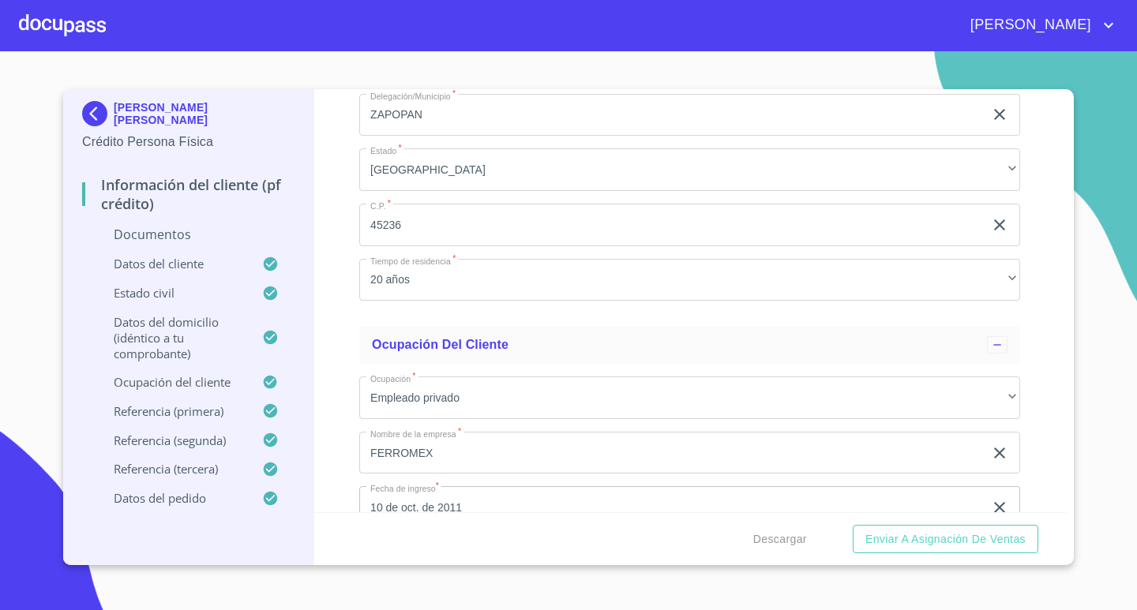
scroll to position [5052, 0]
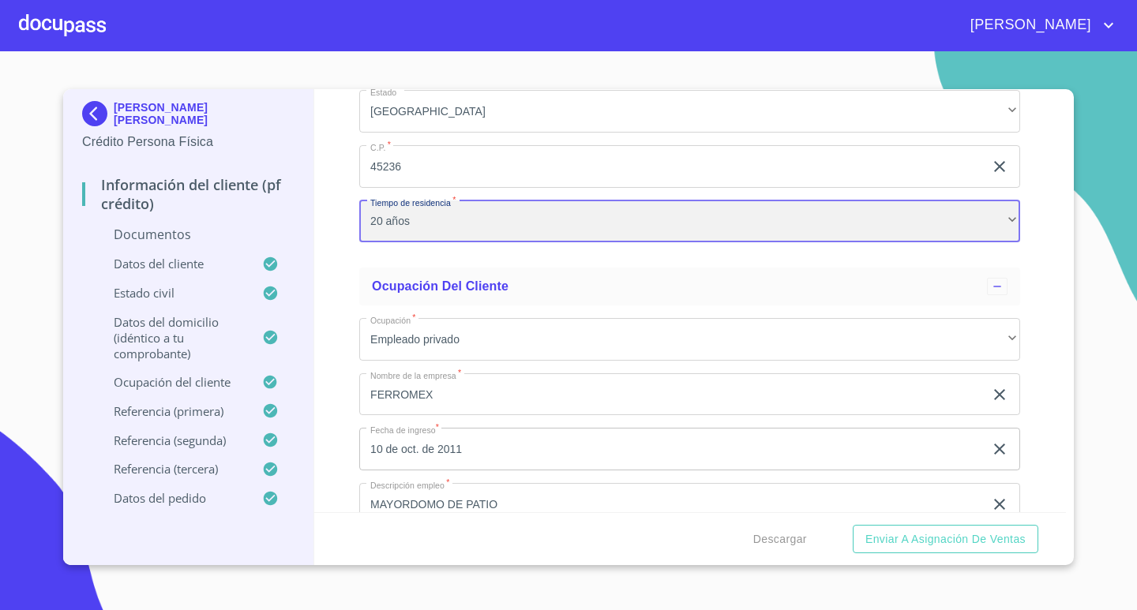
click at [413, 230] on div "20 años" at bounding box center [689, 222] width 661 height 43
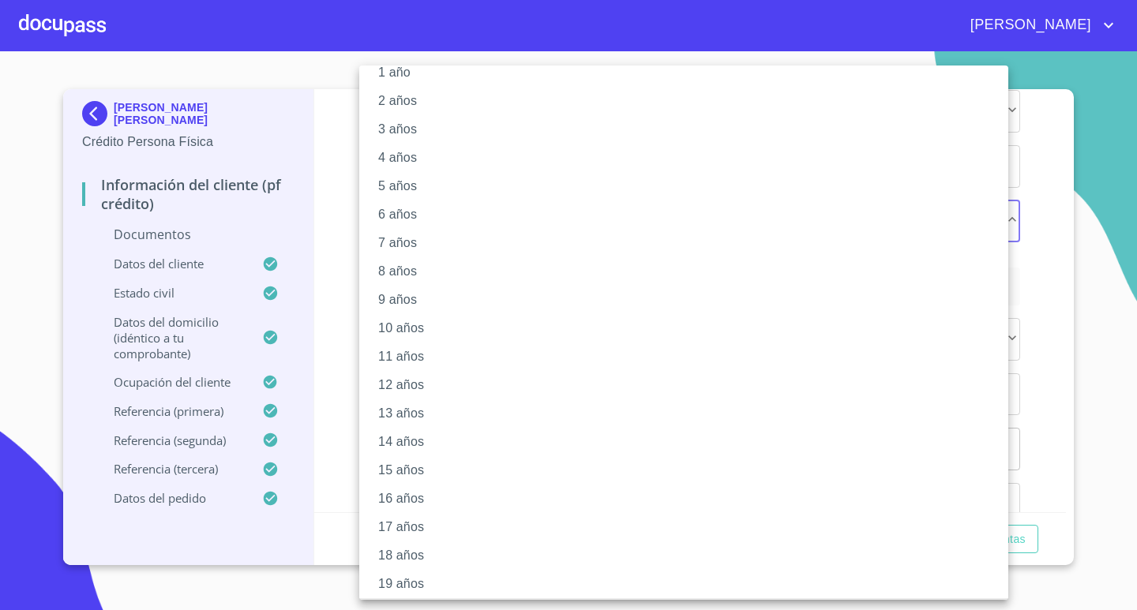
scroll to position [79, 0]
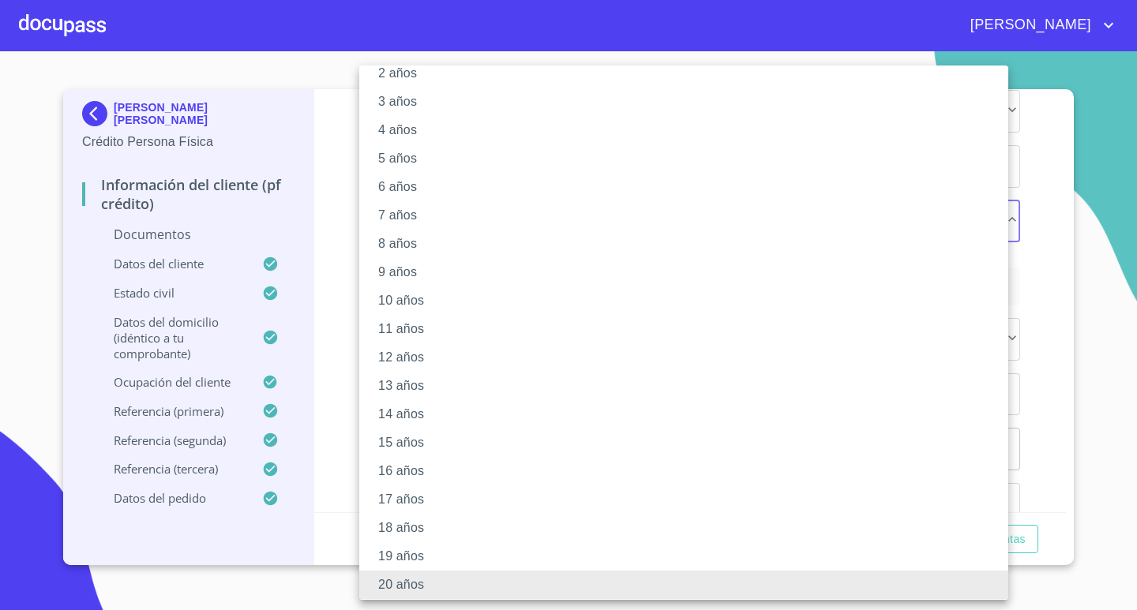
click at [338, 391] on div at bounding box center [568, 305] width 1137 height 610
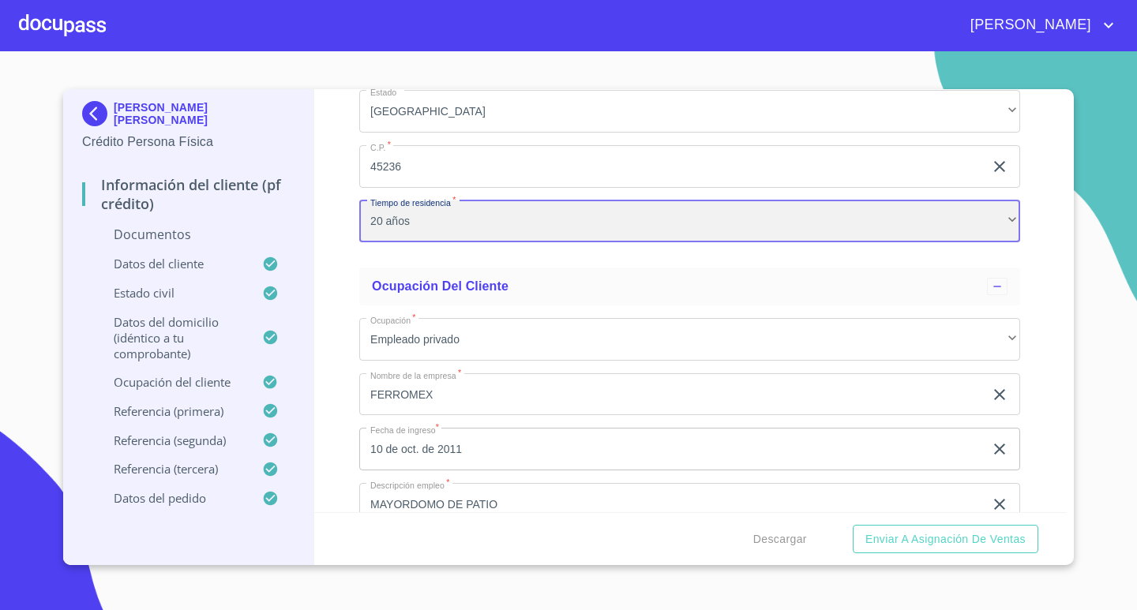
click at [426, 228] on div "20 años" at bounding box center [689, 222] width 661 height 43
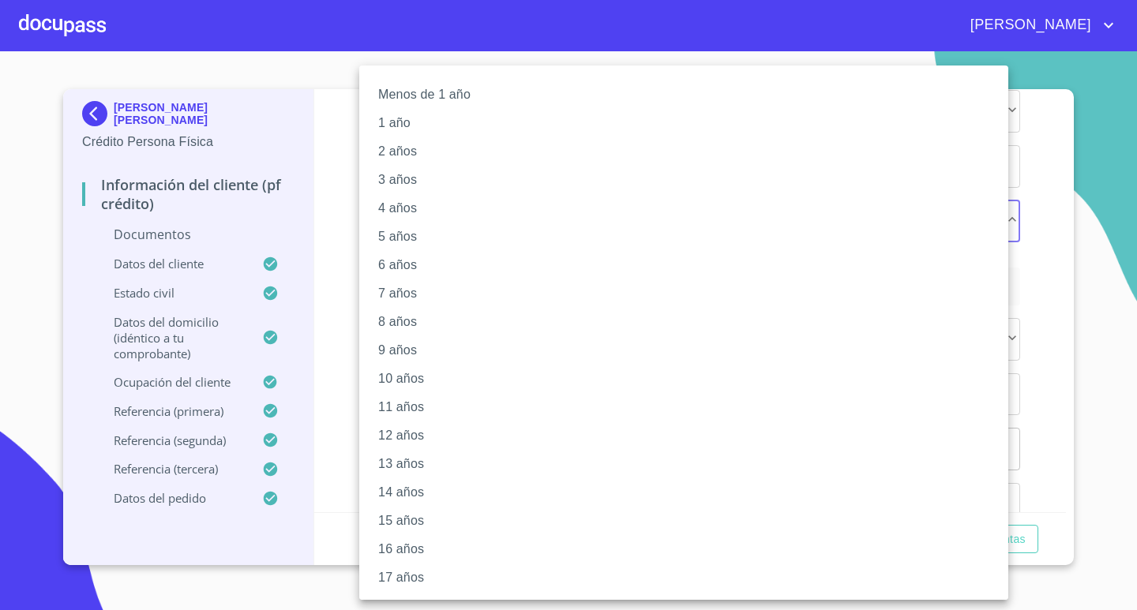
scroll to position [0, 0]
click at [1065, 210] on div at bounding box center [568, 305] width 1137 height 610
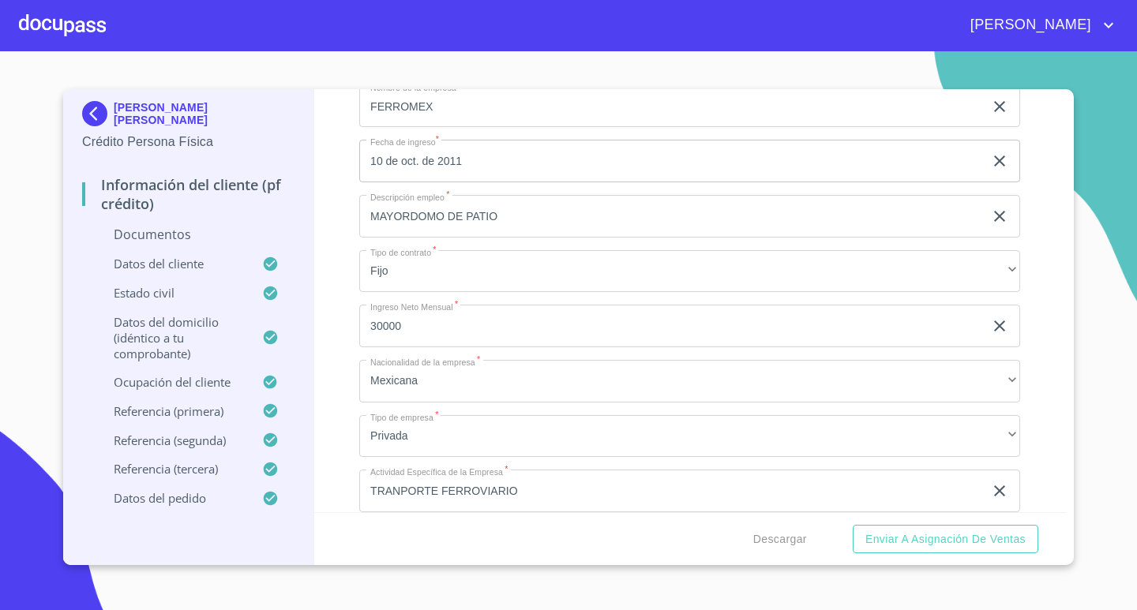
scroll to position [5368, 0]
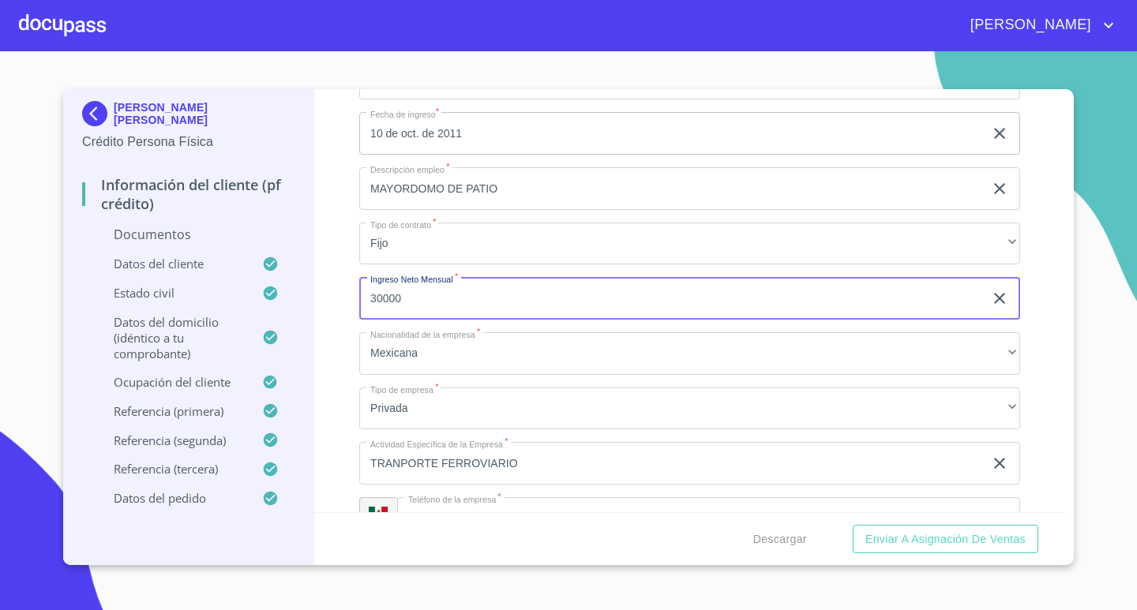
click at [407, 305] on input "30000" at bounding box center [671, 298] width 624 height 43
click at [336, 308] on div "Información del cliente (PF crédito) Documentos Documento de identificación.   …" at bounding box center [690, 300] width 752 height 423
click at [426, 298] on input "350000" at bounding box center [671, 298] width 624 height 43
type input "35000"
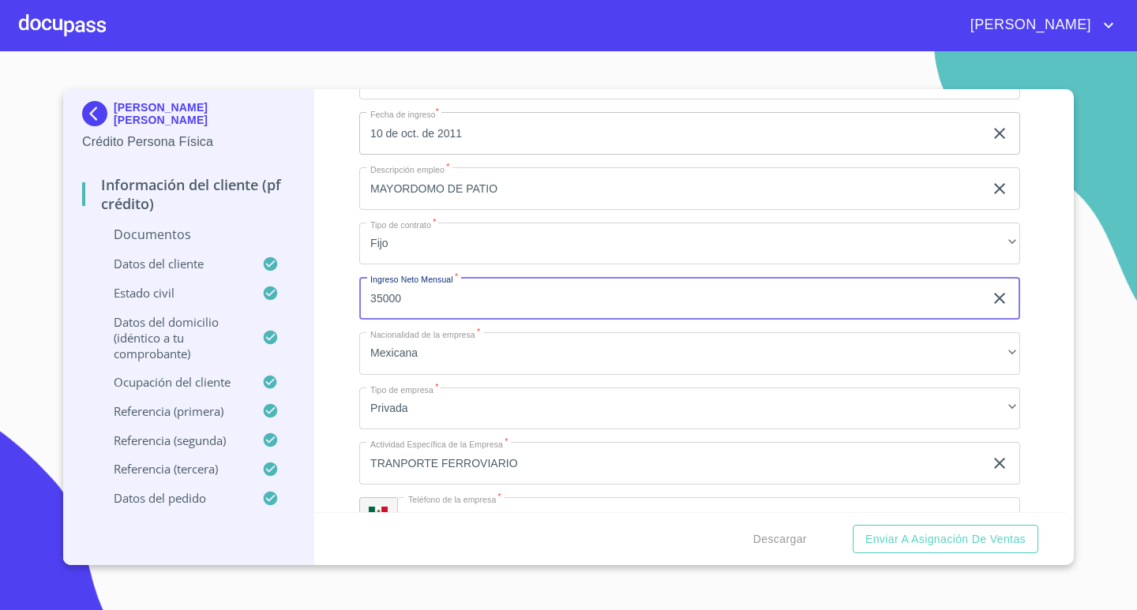
click at [353, 302] on div "Información del cliente (PF crédito) Documentos Documento de identificación.   …" at bounding box center [690, 300] width 752 height 423
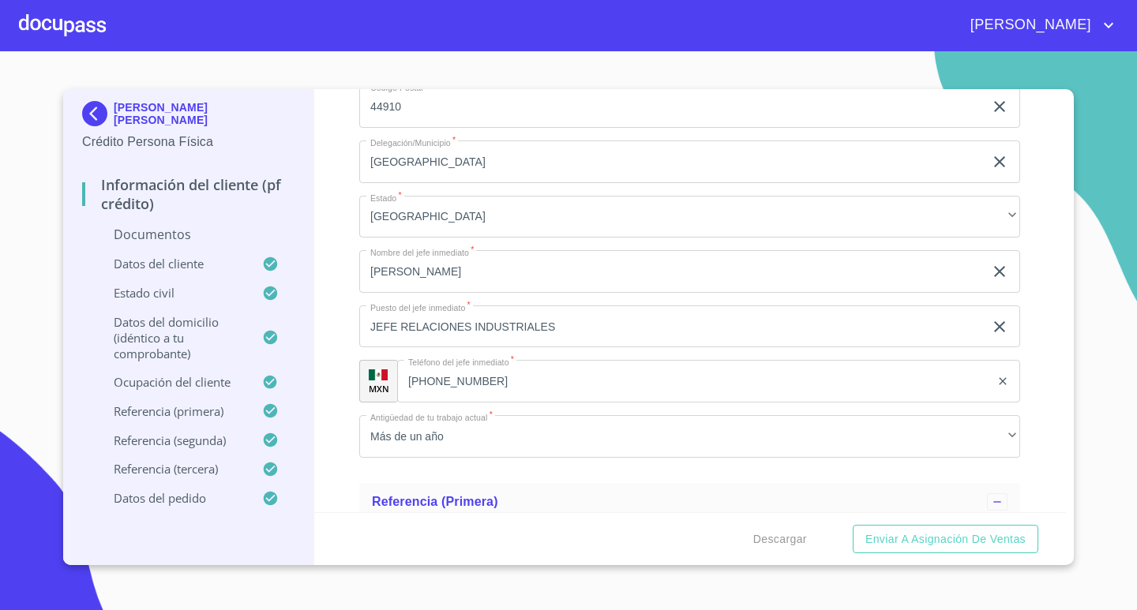
scroll to position [6157, 0]
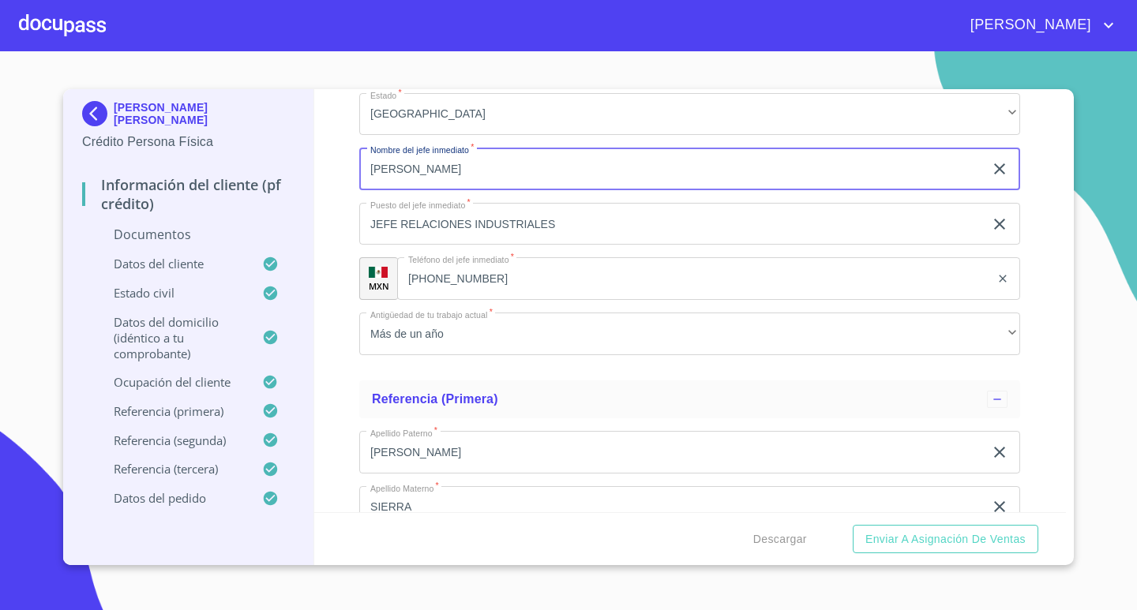
drag, startPoint x: 456, startPoint y: 171, endPoint x: 358, endPoint y: 184, distance: 98.8
click at [358, 184] on div "Información del cliente (PF crédito) Documentos Documento de identificación.   …" at bounding box center [690, 300] width 752 height 423
type input "[PERSON_NAME]"
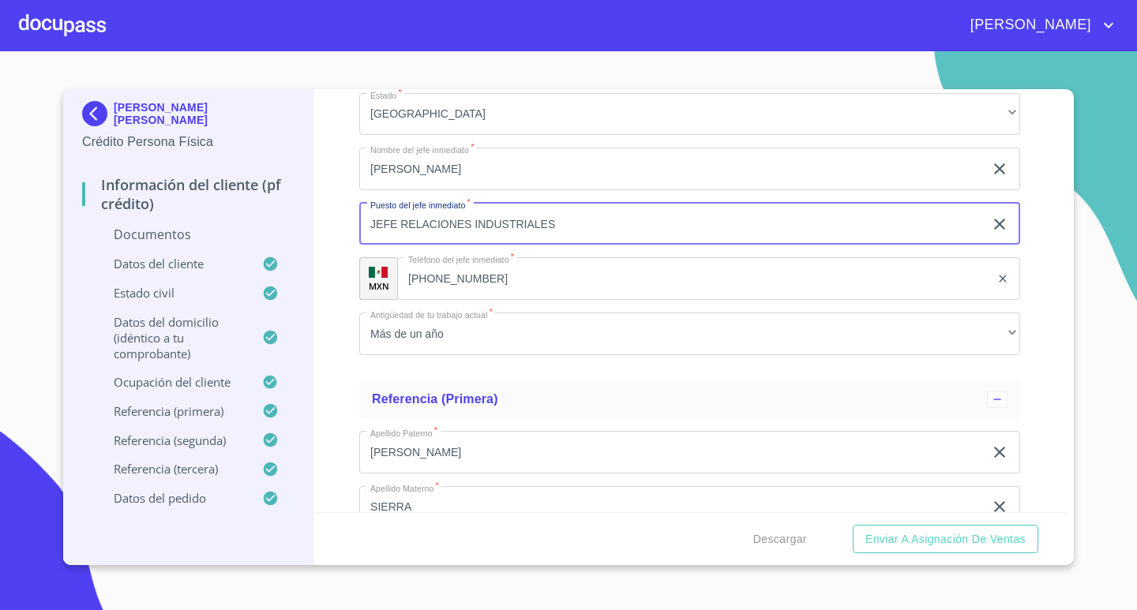
drag, startPoint x: 575, startPoint y: 228, endPoint x: 359, endPoint y: 234, distance: 215.6
click at [359, 234] on input "JEFE RELACIONES INDUSTRIALES" at bounding box center [671, 224] width 624 height 43
type input "J"
type input "GERENTE"
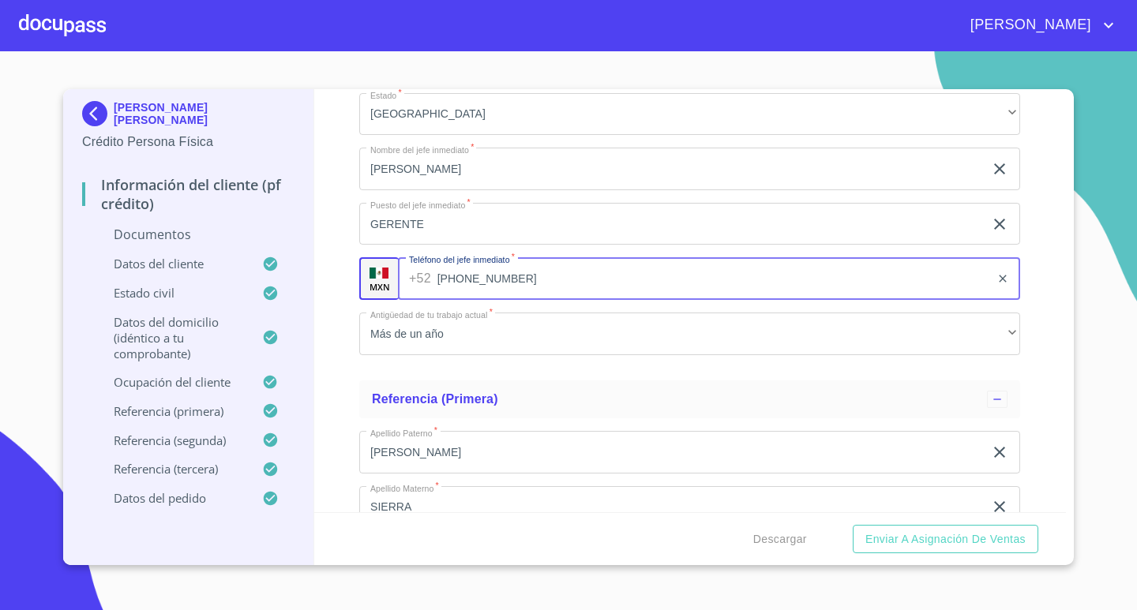
drag, startPoint x: 497, startPoint y: 277, endPoint x: 409, endPoint y: 290, distance: 88.6
click at [409, 290] on div "[PHONE_NUMBER] ​" at bounding box center [709, 278] width 622 height 43
click at [534, 283] on input "[PHONE_NUMBER]" at bounding box center [713, 278] width 553 height 43
type input "3"
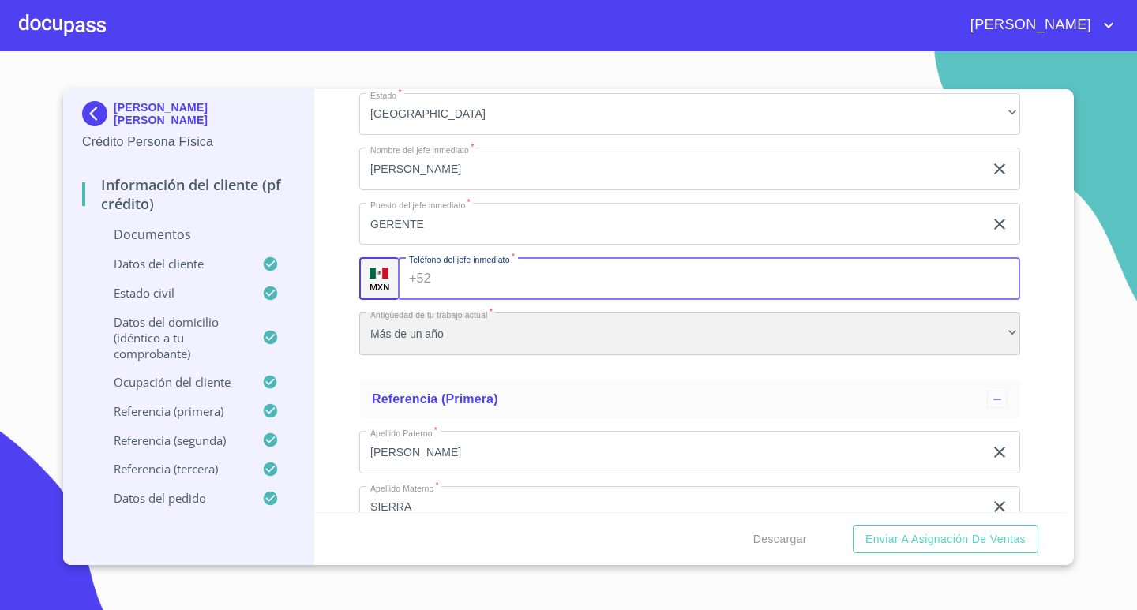
click at [463, 332] on div "Más de un año" at bounding box center [689, 334] width 661 height 43
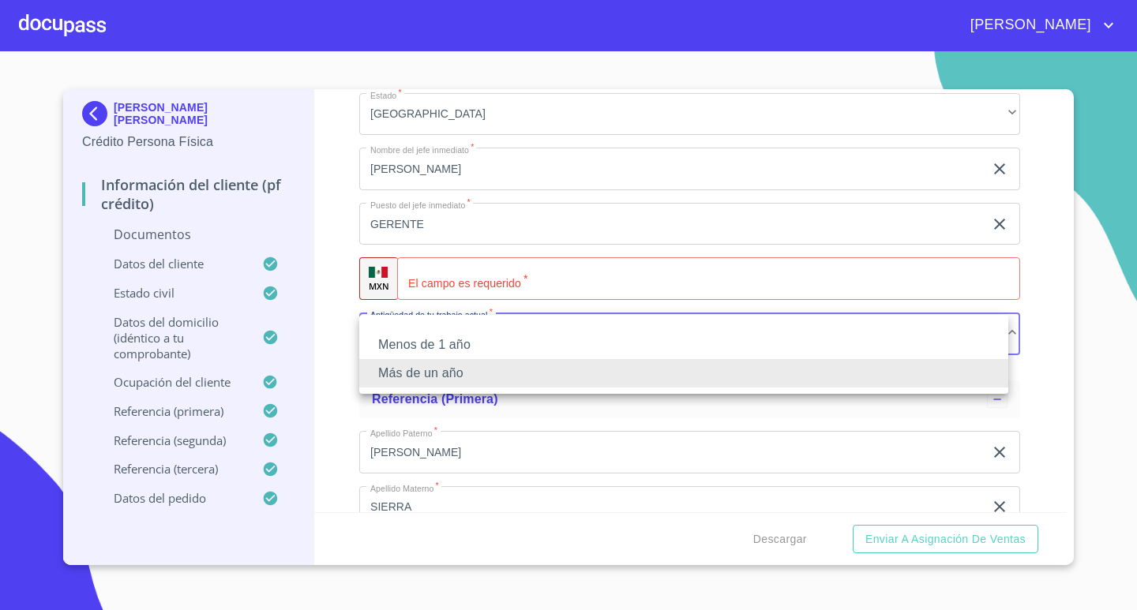
click at [426, 374] on li "Más de un año" at bounding box center [683, 373] width 649 height 28
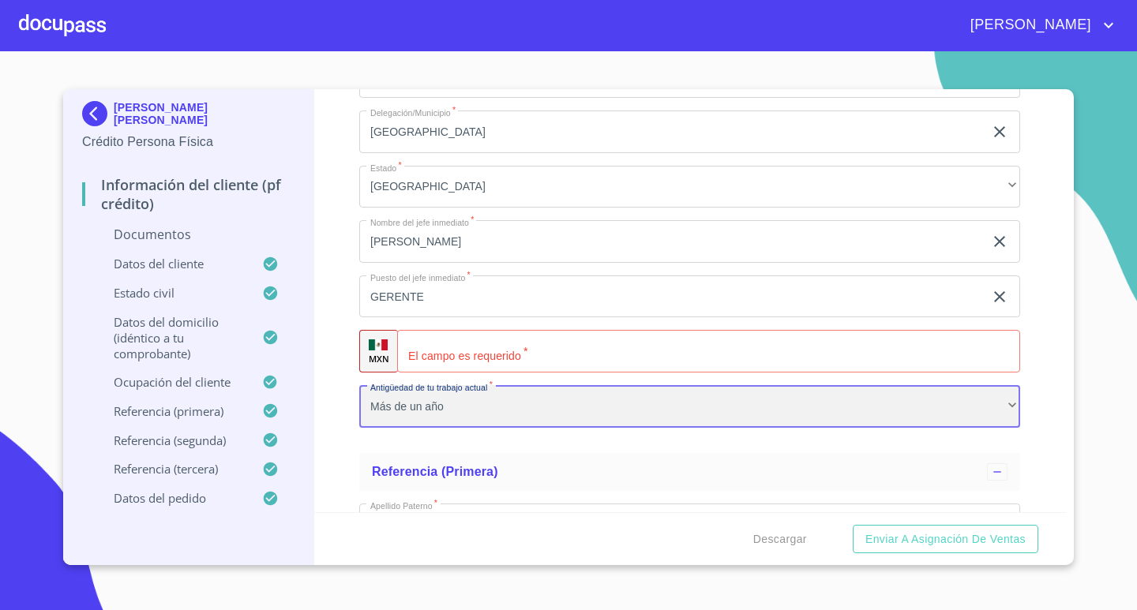
scroll to position [6078, 0]
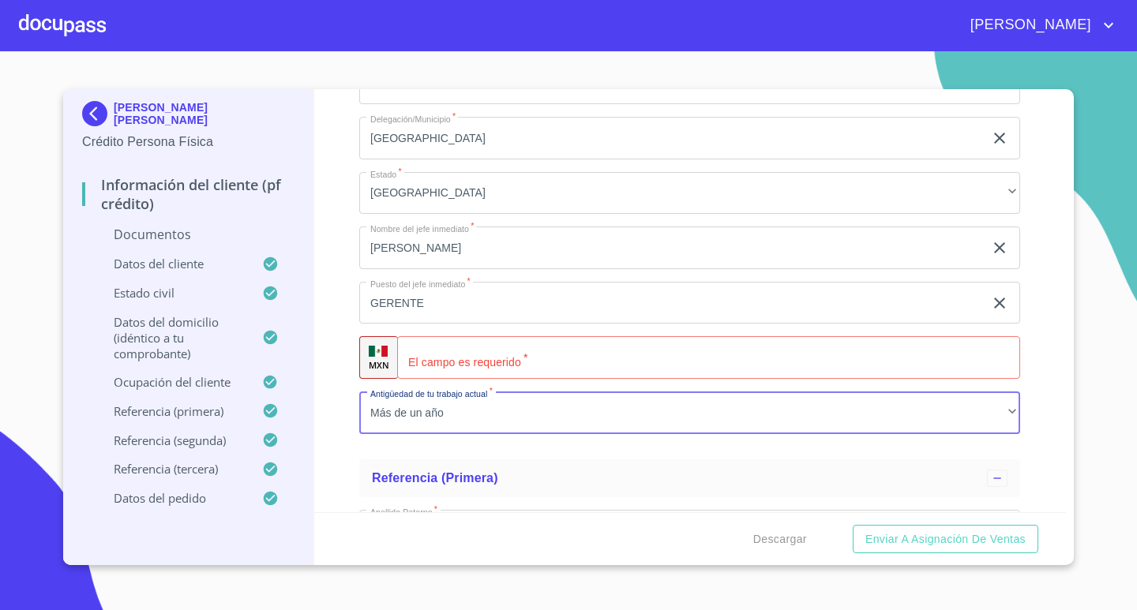
click at [498, 361] on input "Documento de identificación.   *" at bounding box center [708, 357] width 623 height 43
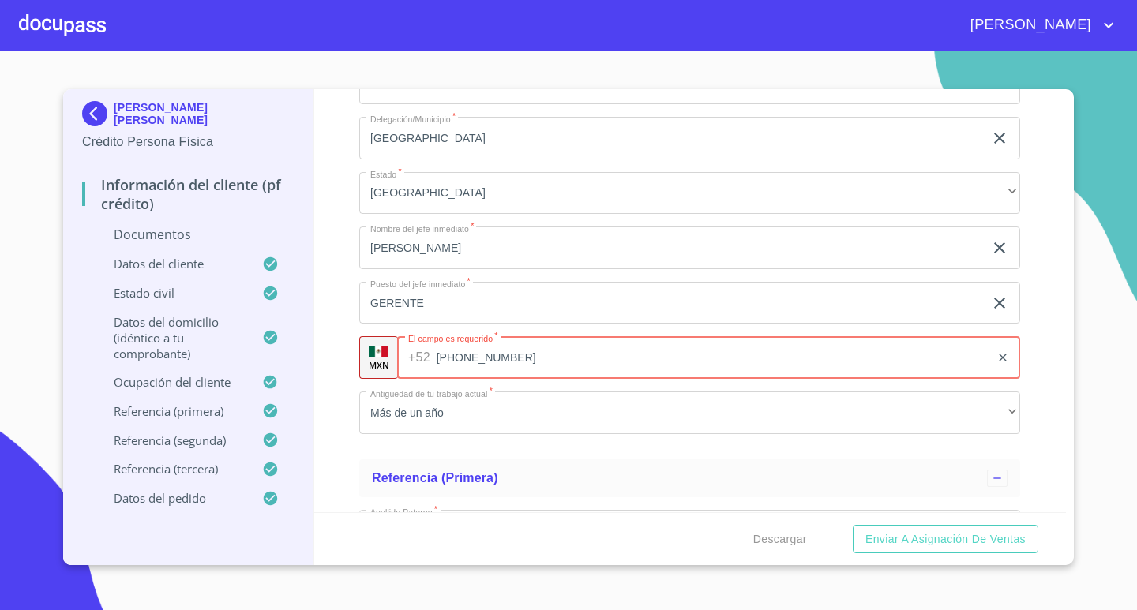
type input "[PHONE_NUMBER]"
click at [1038, 331] on div "Información del cliente (PF crédito) Documentos Documento de identificación.   …" at bounding box center [690, 300] width 752 height 423
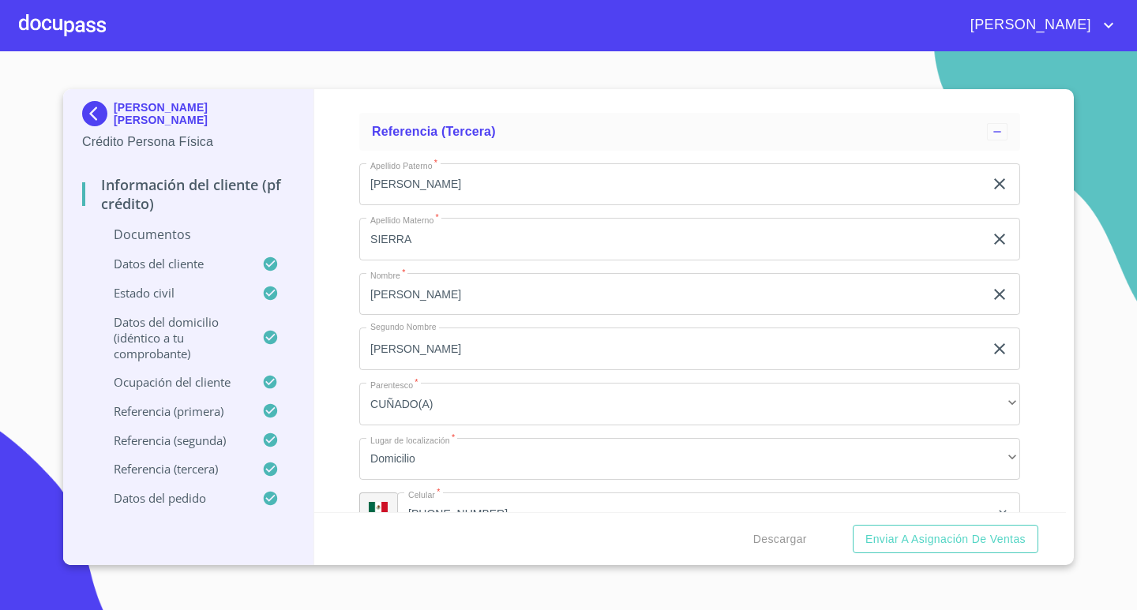
scroll to position [7341, 0]
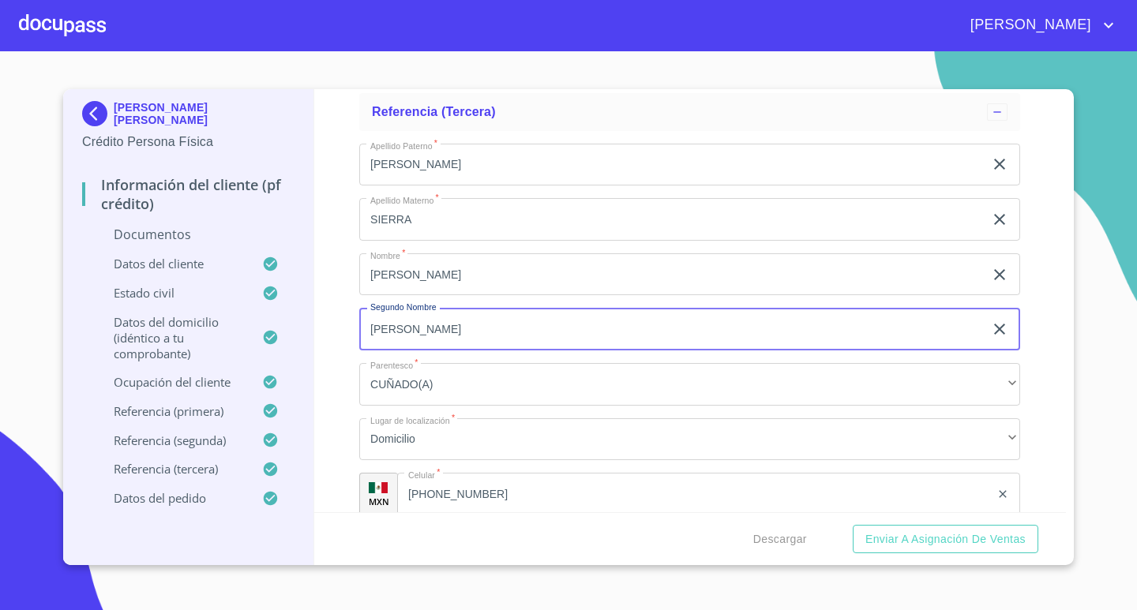
click at [445, 336] on input "[PERSON_NAME]" at bounding box center [671, 329] width 624 height 43
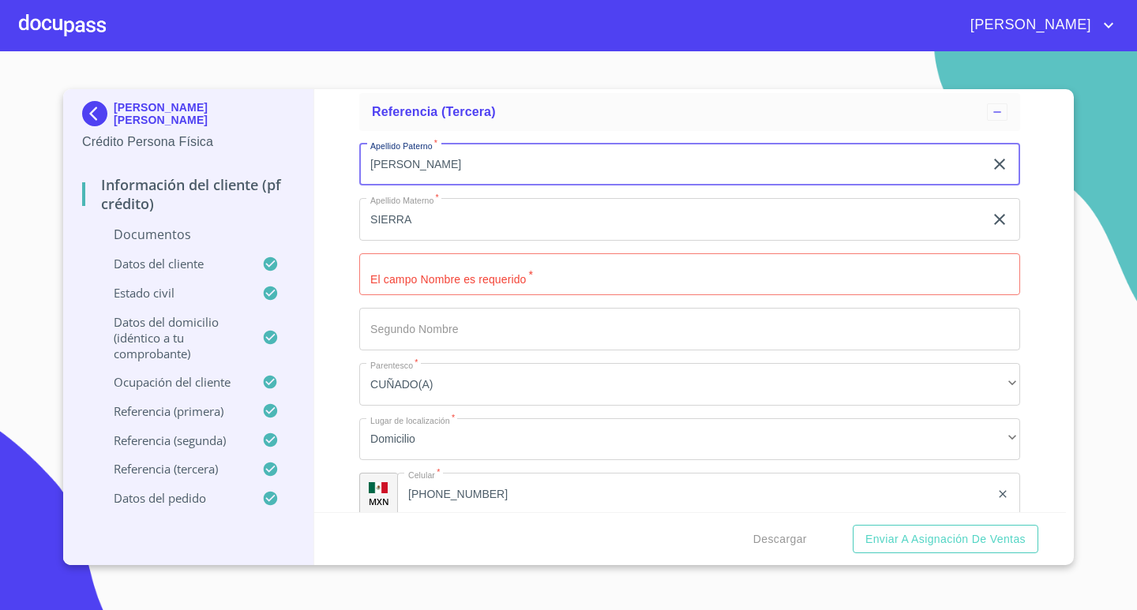
click at [409, 171] on input "[PERSON_NAME]" at bounding box center [671, 165] width 624 height 43
type input "¿"
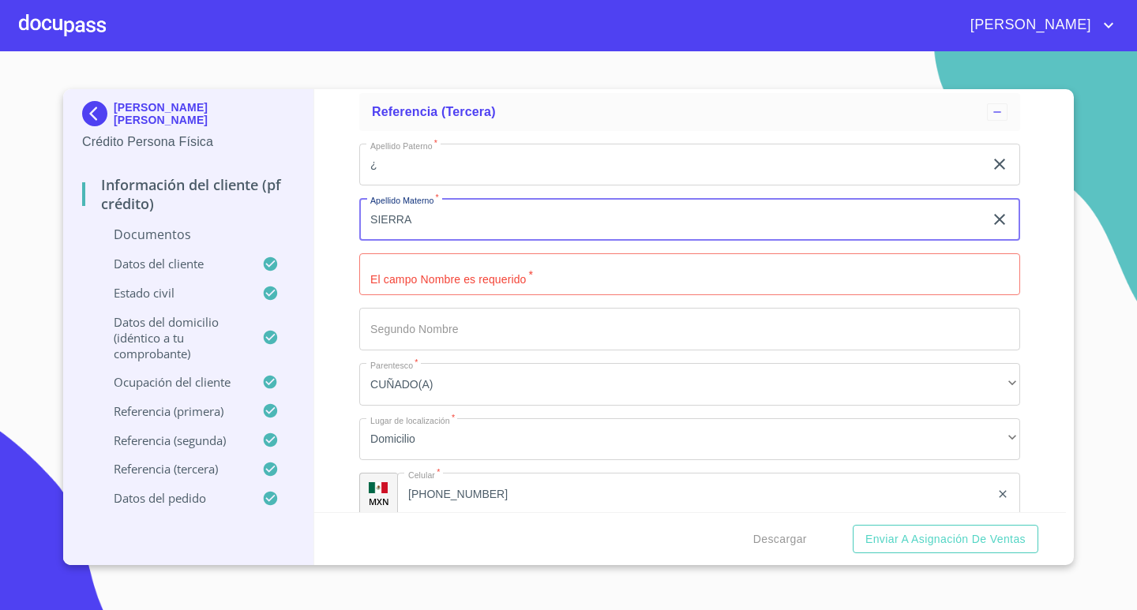
click at [413, 221] on input "SIERRA" at bounding box center [671, 219] width 624 height 43
click at [412, 221] on input "SIERRA" at bounding box center [671, 219] width 624 height 43
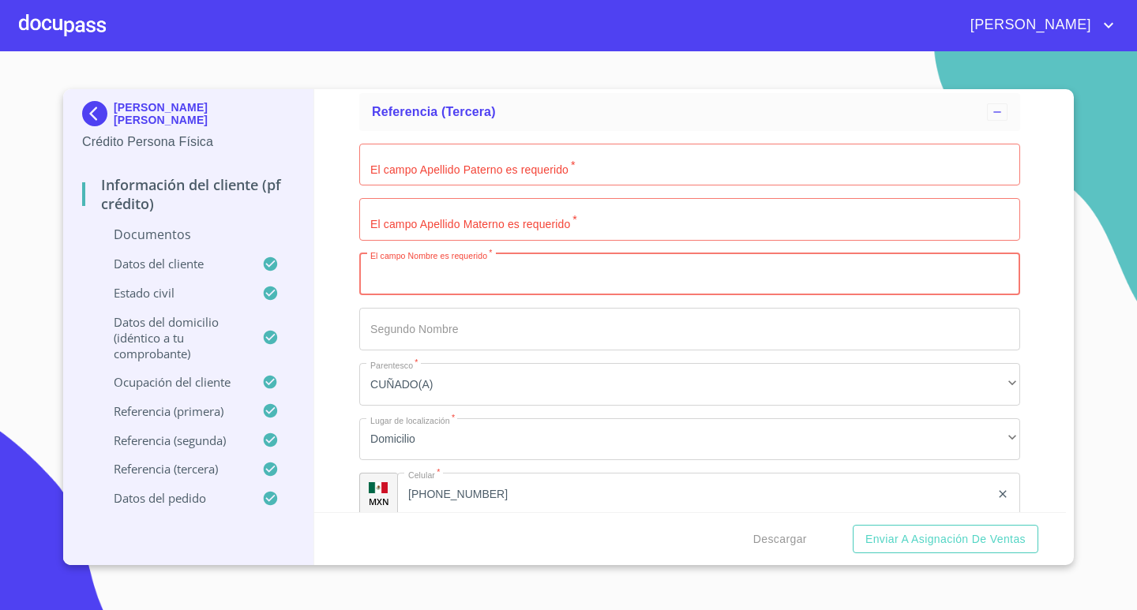
click at [448, 287] on input "Documento de identificación.   *" at bounding box center [689, 274] width 661 height 43
type input "[PERSON_NAME]"
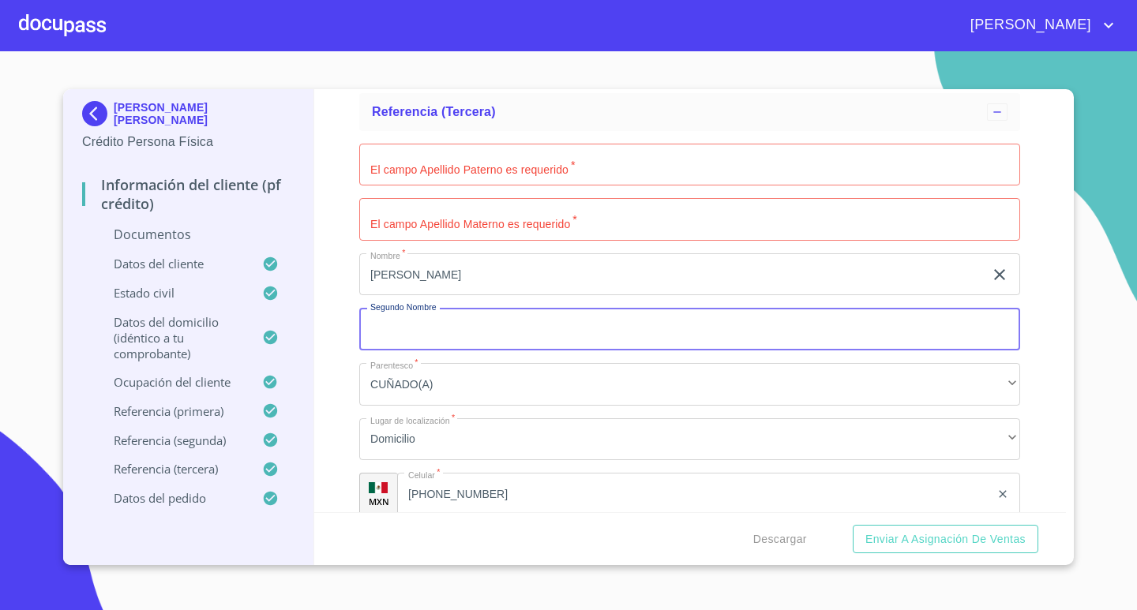
drag, startPoint x: 447, startPoint y: 328, endPoint x: 456, endPoint y: 325, distance: 9.8
click at [452, 327] on input "Documento de identificación.   *" at bounding box center [689, 329] width 661 height 43
click at [557, 177] on input "Documento de identificación.   *" at bounding box center [689, 165] width 661 height 43
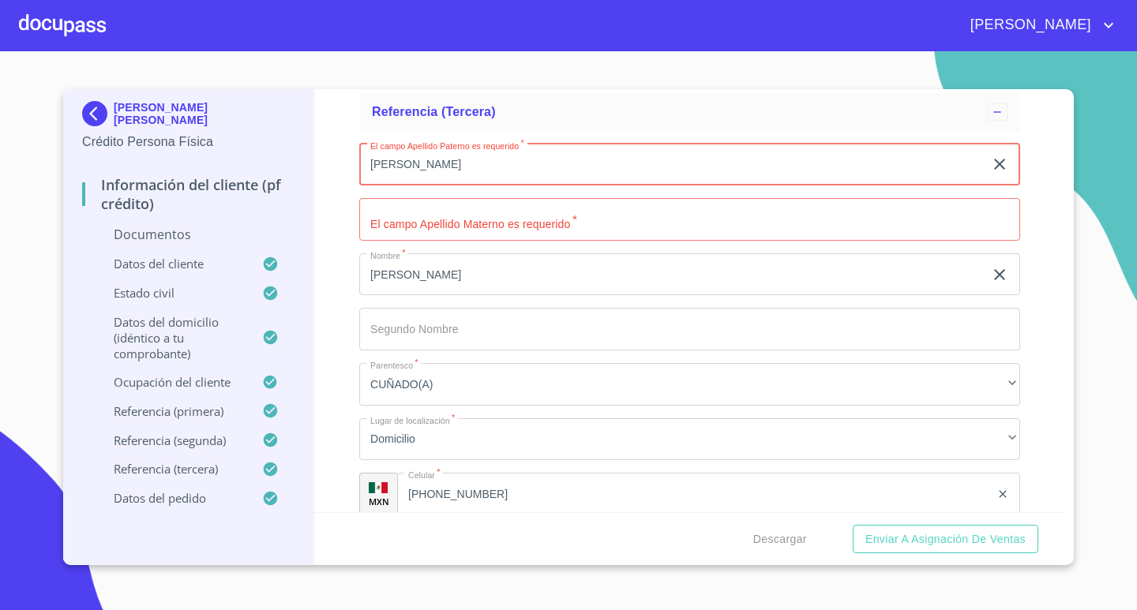
type input "[PERSON_NAME]"
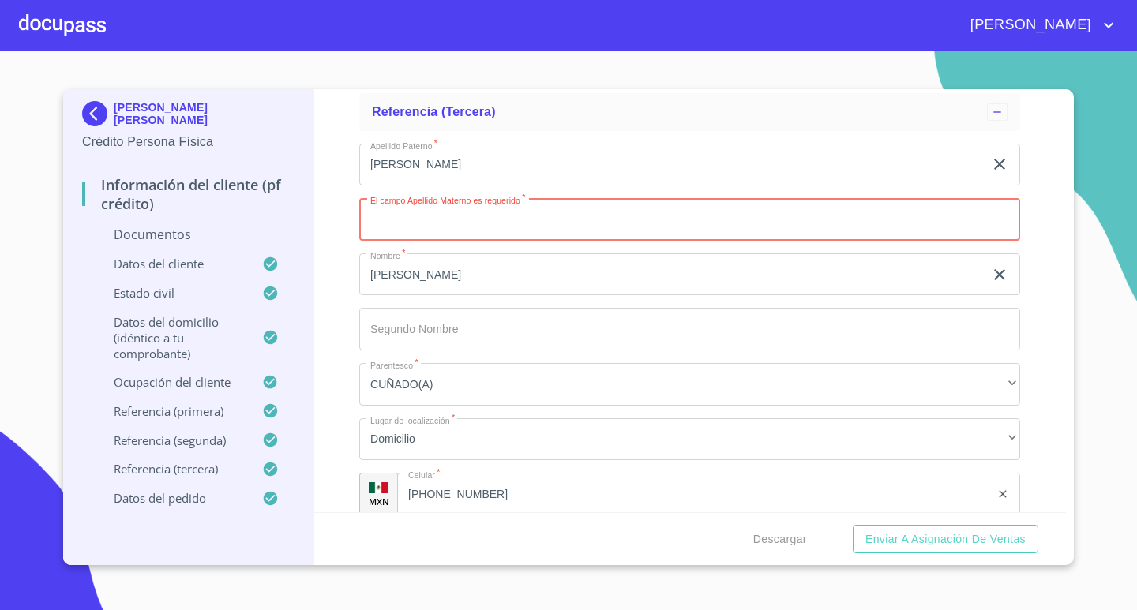
click at [446, 209] on input "Documento de identificación.   *" at bounding box center [689, 219] width 661 height 43
type input "[PERSON_NAME]"
click at [340, 313] on div "Información del cliente (PF crédito) Documentos Documento de identificación.   …" at bounding box center [690, 300] width 752 height 423
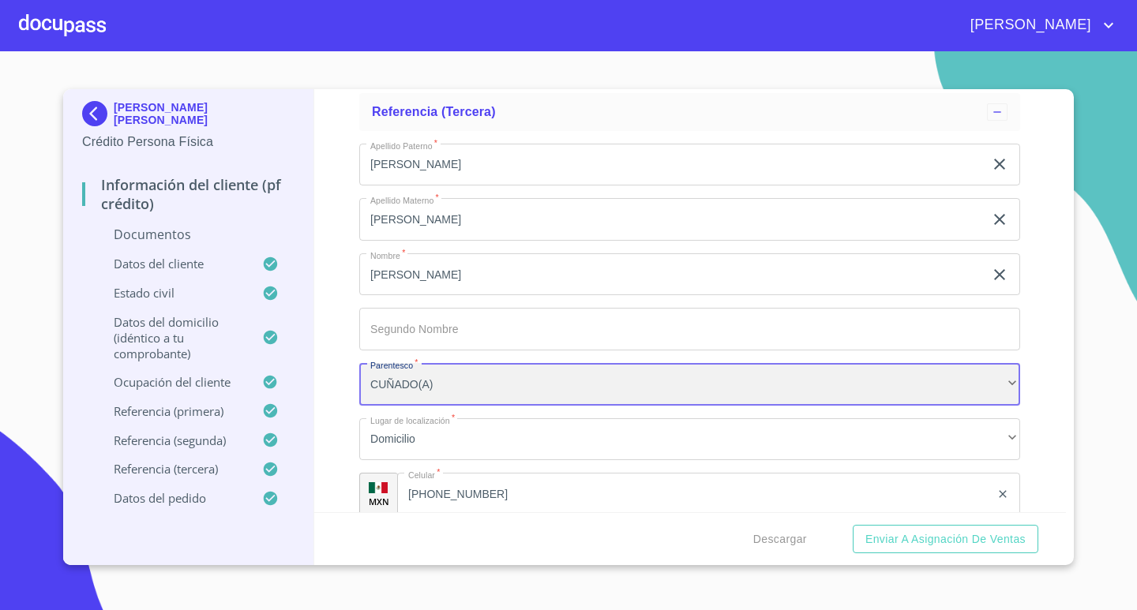
click at [435, 381] on div "CUÑADO(A)" at bounding box center [689, 384] width 661 height 43
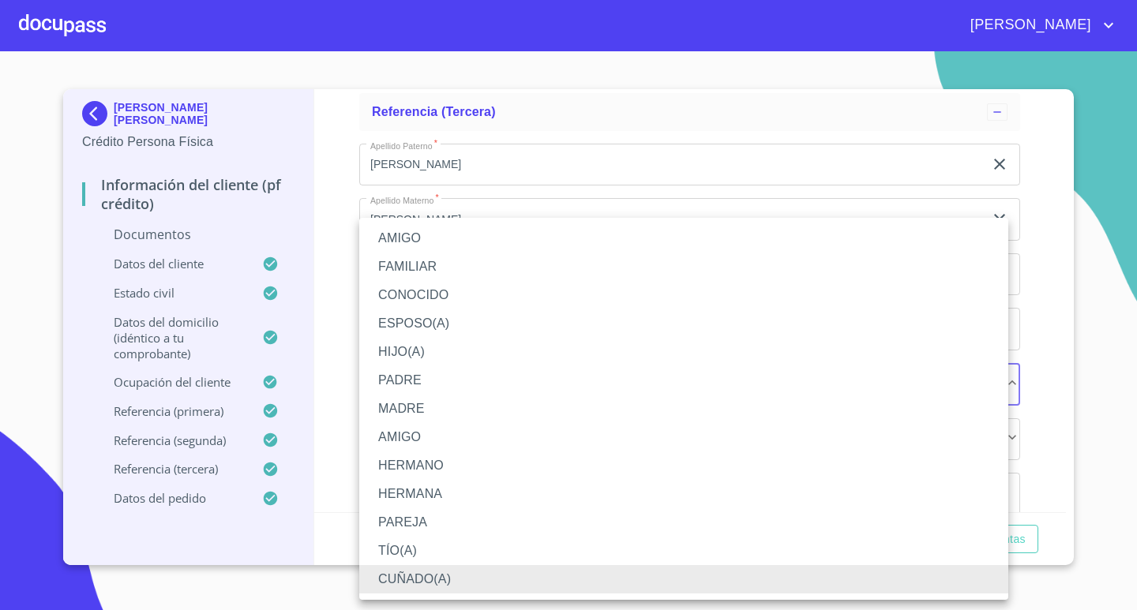
click at [406, 437] on li "AMIGO" at bounding box center [683, 437] width 649 height 28
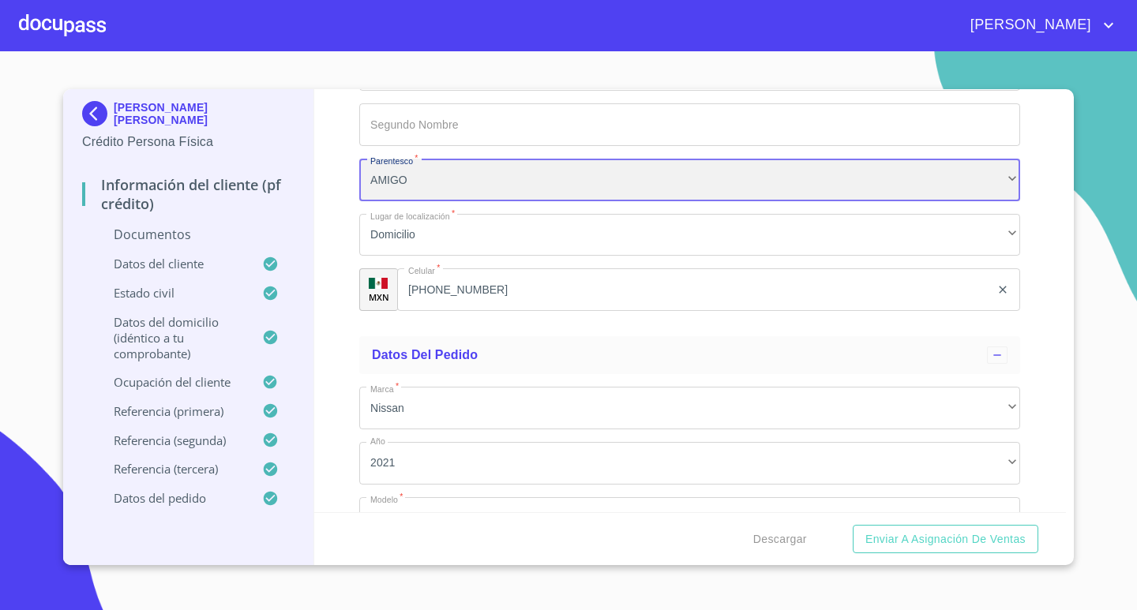
scroll to position [7578, 0]
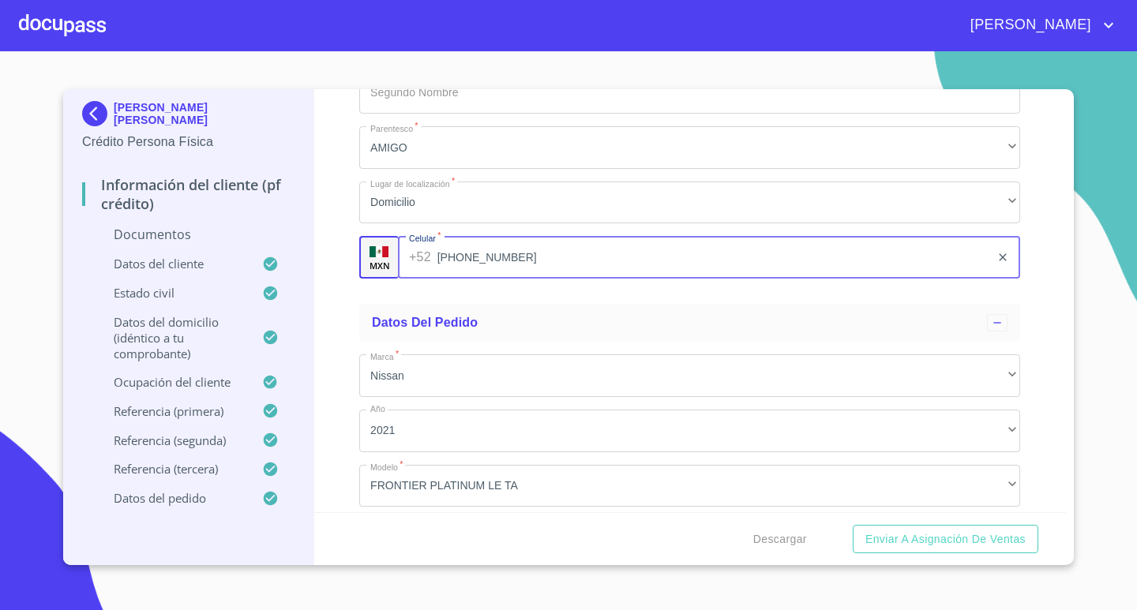
click at [492, 262] on input "[PHONE_NUMBER]" at bounding box center [713, 257] width 553 height 43
type input "3"
type input "[PHONE_NUMBER]"
click at [1048, 206] on div "Información del cliente (PF crédito) Documentos Documento de identificación.   …" at bounding box center [690, 300] width 752 height 423
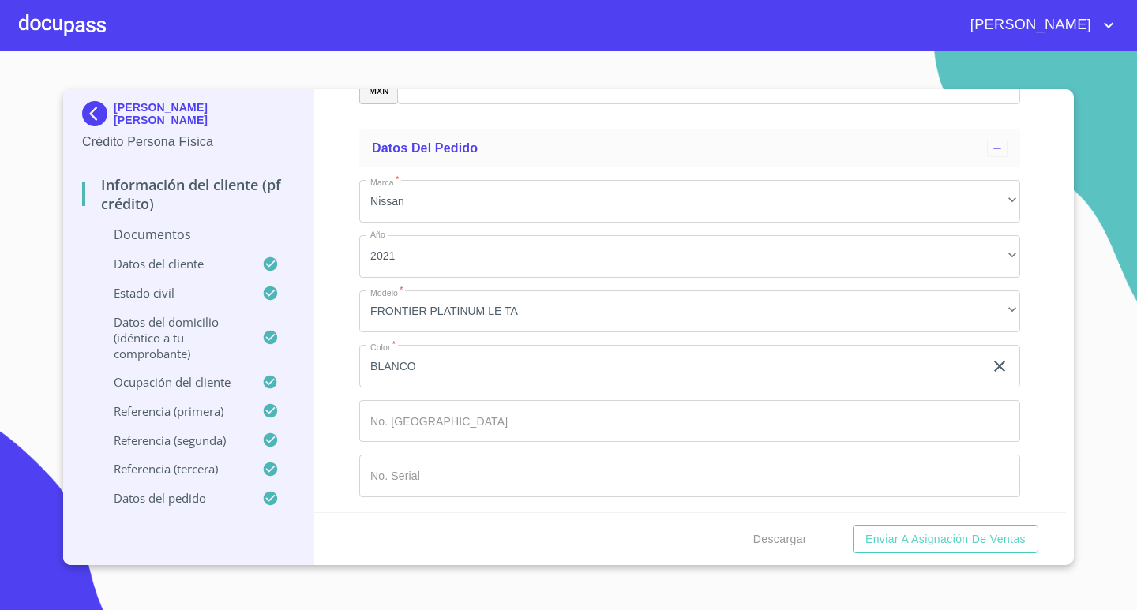
scroll to position [7757, 0]
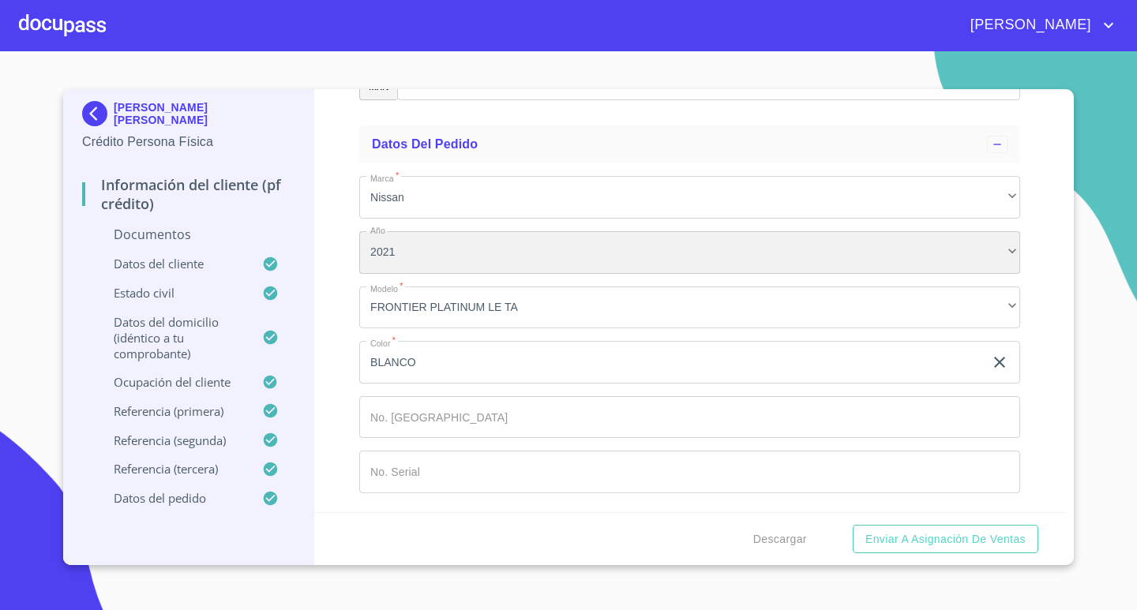
click at [399, 256] on div "2021" at bounding box center [689, 252] width 661 height 43
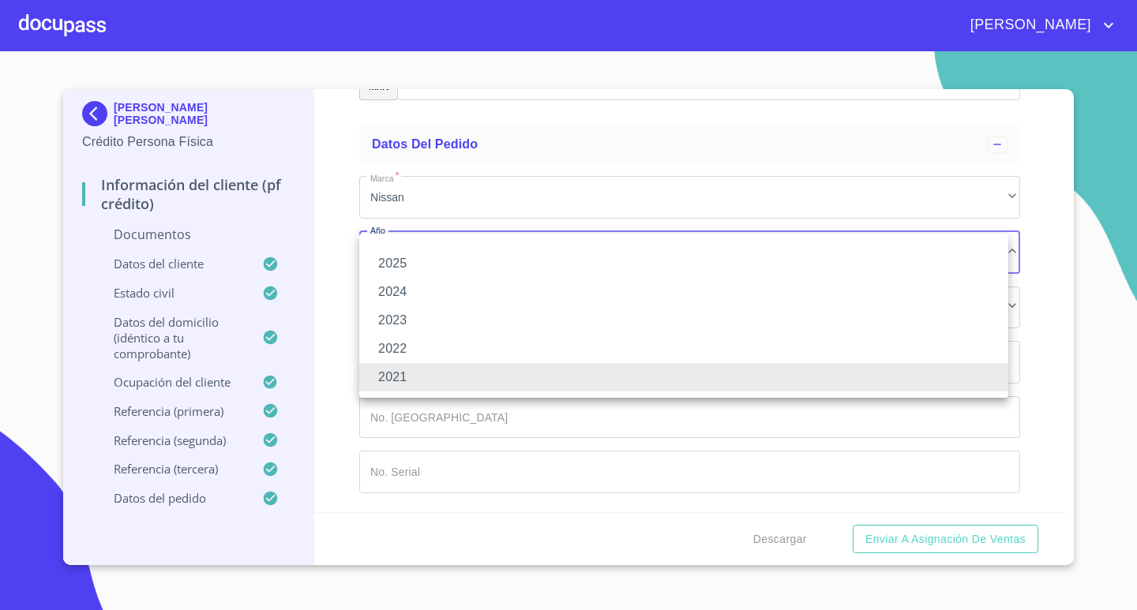
click at [392, 385] on li "2021" at bounding box center [683, 377] width 649 height 28
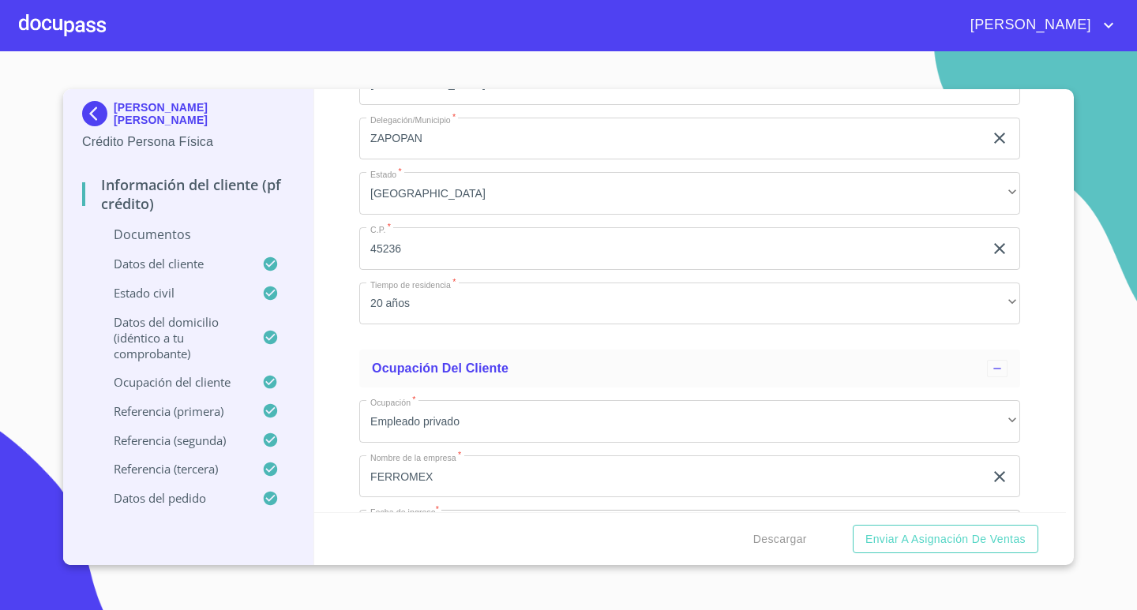
scroll to position [4937, 0]
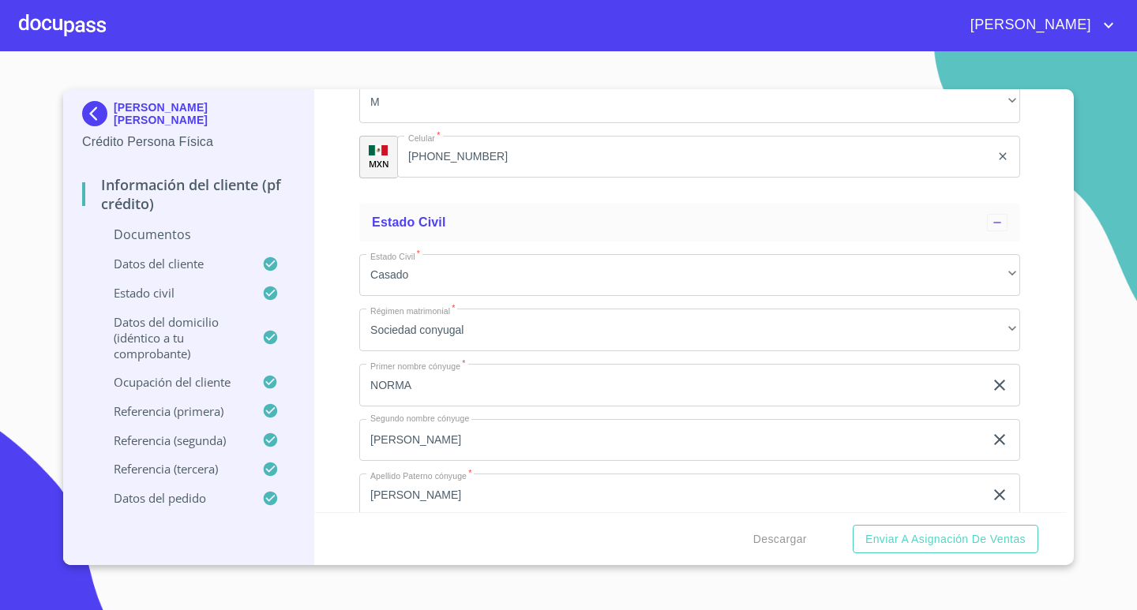
click at [1067, 296] on div "[PERSON_NAME] [PERSON_NAME] Crédito Persona Física Información del cliente (PF …" at bounding box center [568, 327] width 1010 height 476
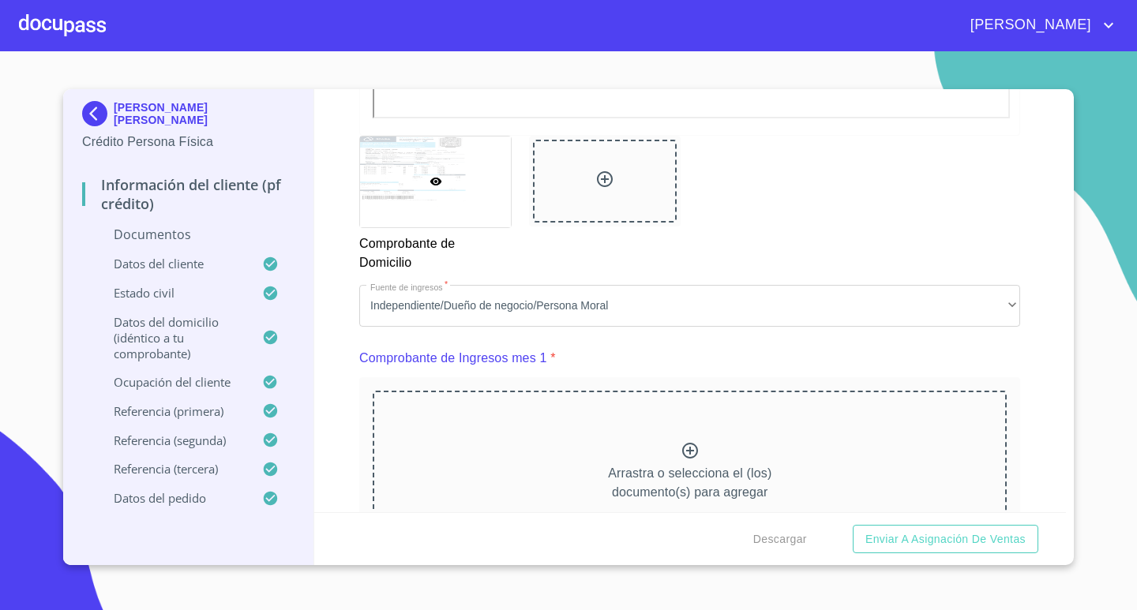
scroll to position [1294, 0]
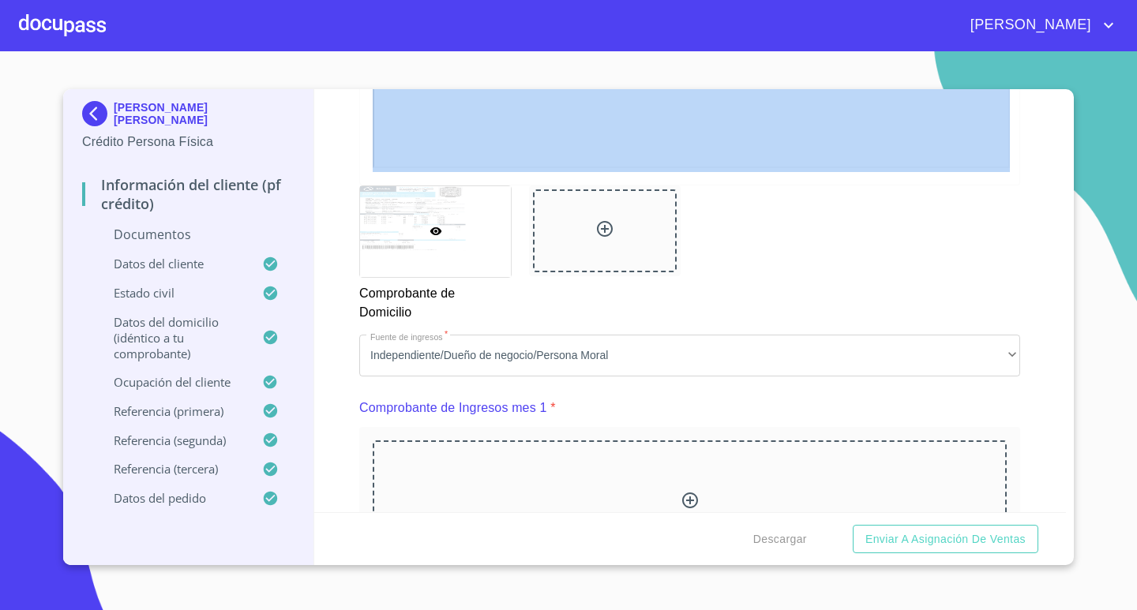
drag, startPoint x: 1059, startPoint y: 283, endPoint x: 1061, endPoint y: 204, distance: 79.8
click at [1061, 204] on div "Información del cliente (PF crédito) Documentos Documento de identificación.   …" at bounding box center [690, 300] width 752 height 423
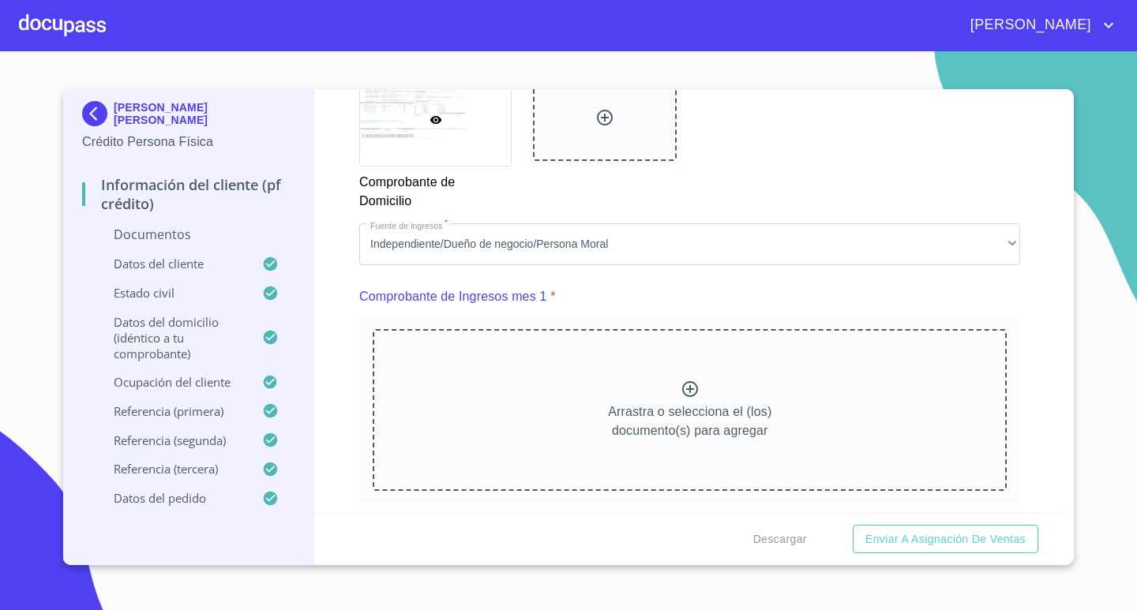
scroll to position [1500, 0]
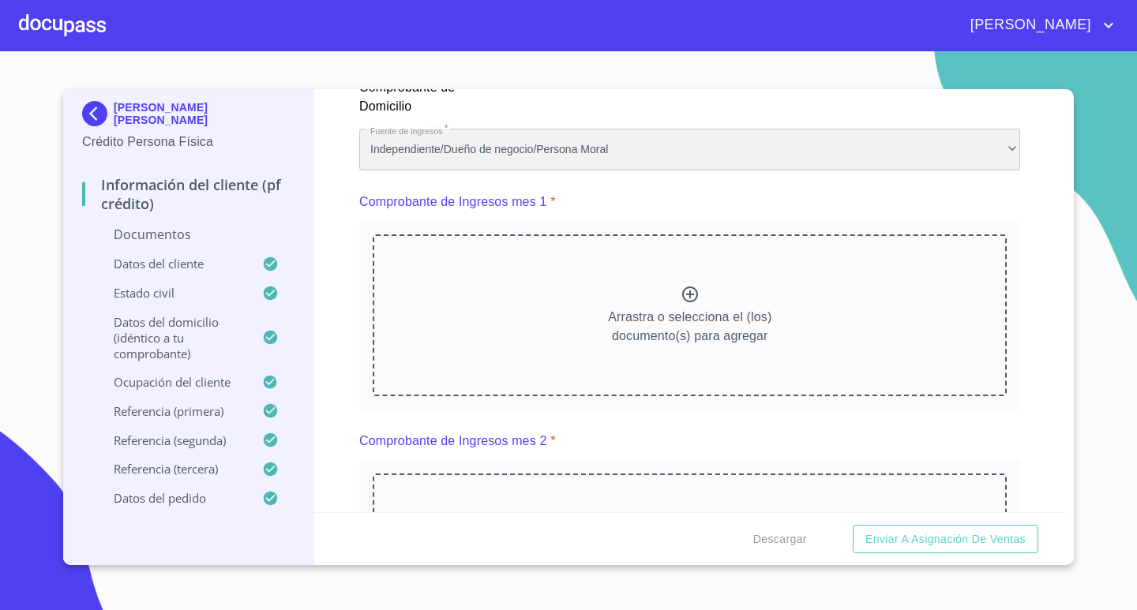
click at [584, 156] on div "Independiente/Dueño de negocio/Persona Moral" at bounding box center [689, 150] width 661 height 43
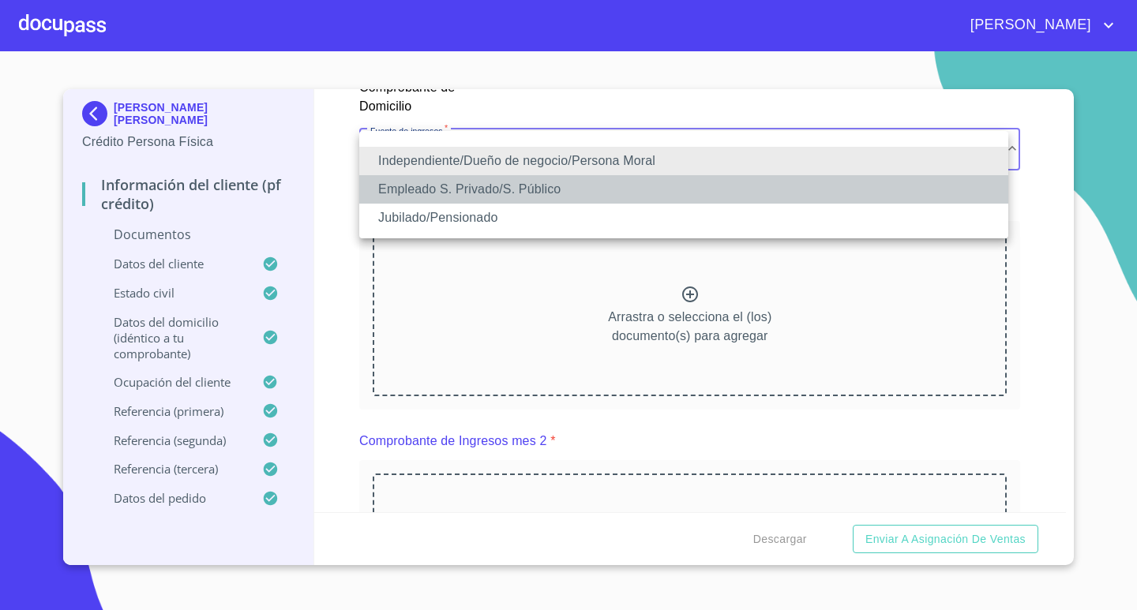
click at [530, 187] on li "Empleado S. Privado/S. Público" at bounding box center [683, 189] width 649 height 28
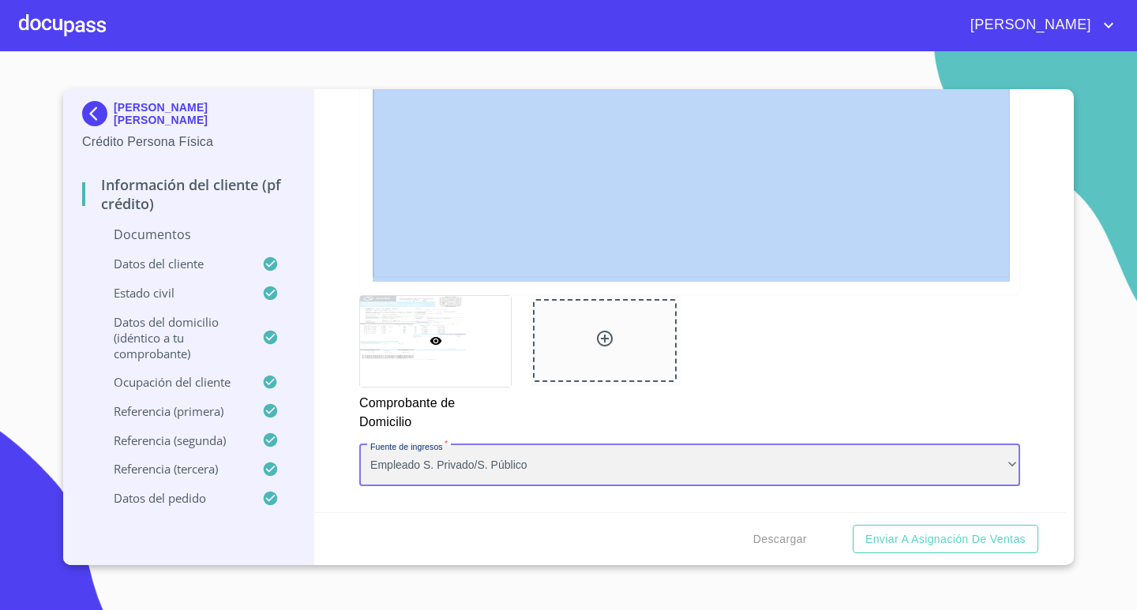
scroll to position [0, 0]
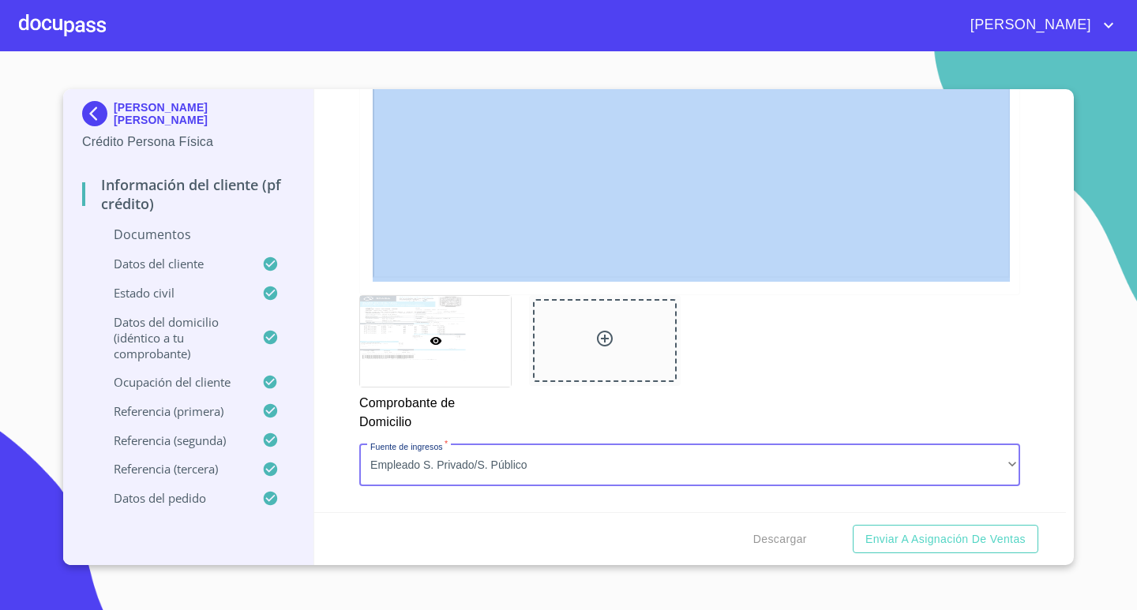
click at [1024, 332] on div "Información del cliente (PF crédito) Documentos Documento de identificación.   …" at bounding box center [690, 300] width 752 height 423
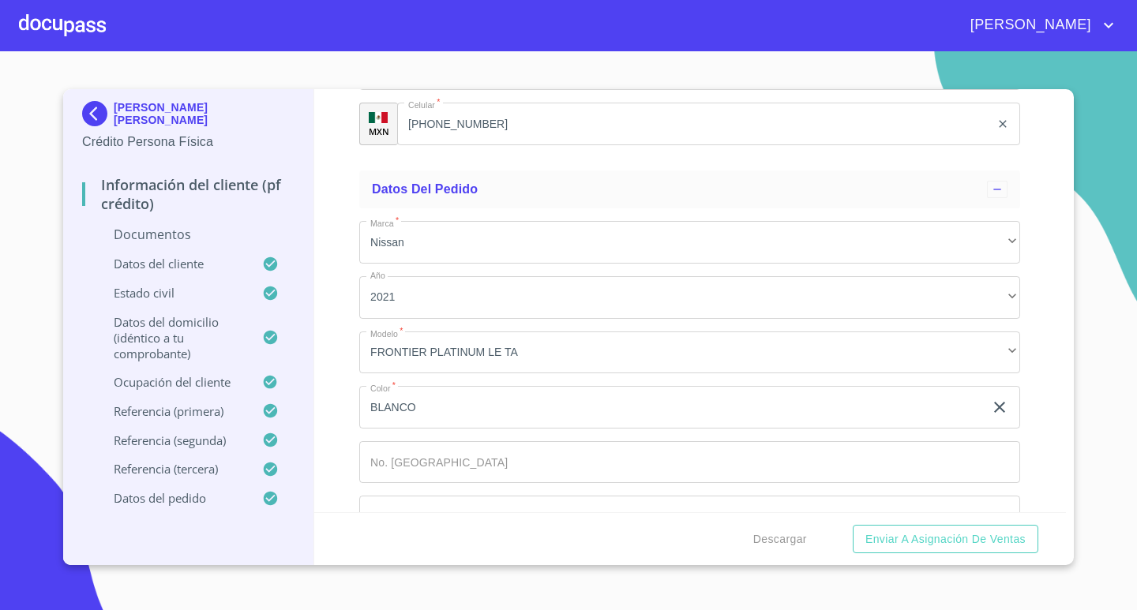
scroll to position [7757, 0]
